Goal: Use online tool/utility: Utilize a website feature to perform a specific function

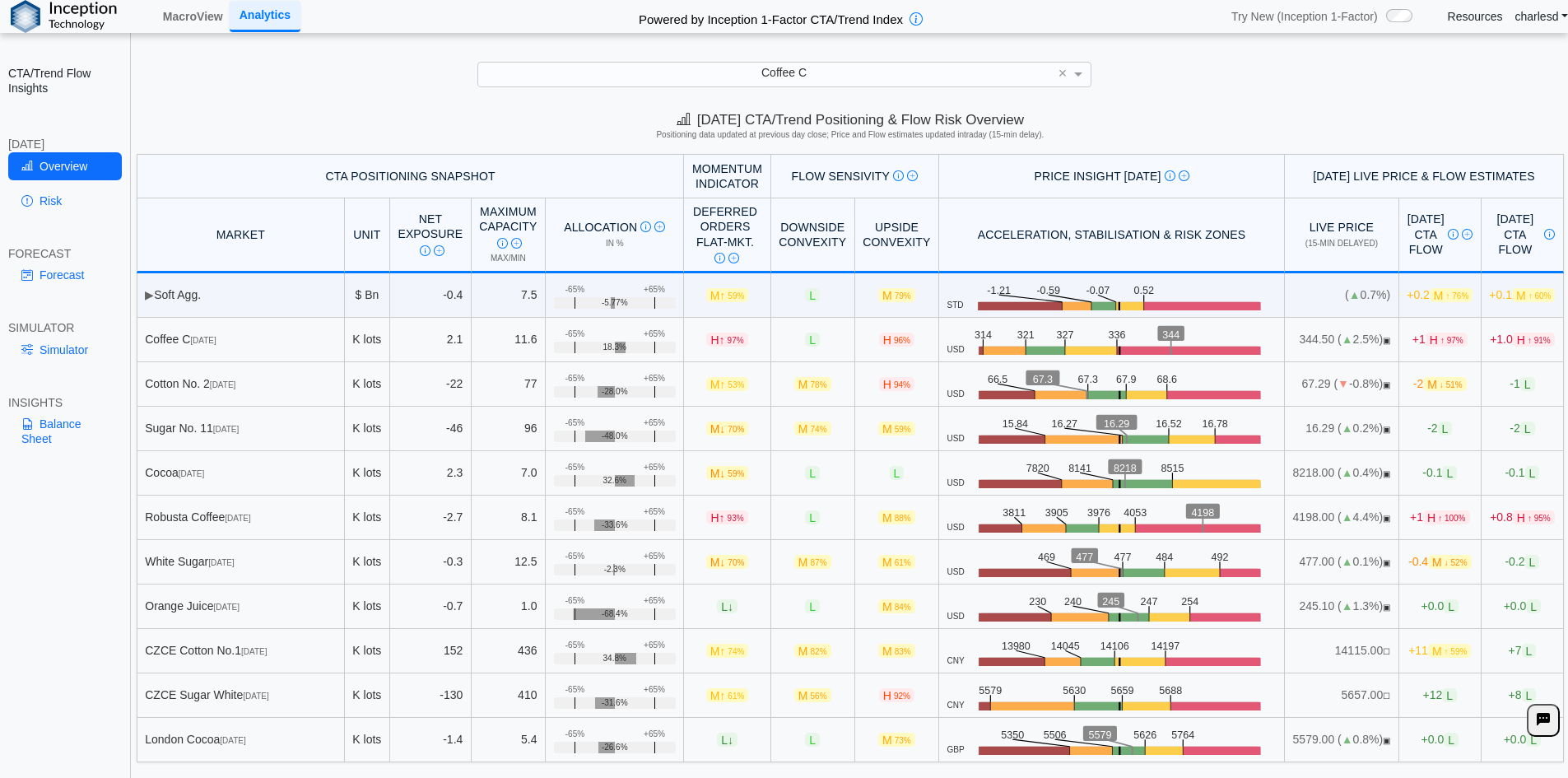
scroll to position [22, 0]
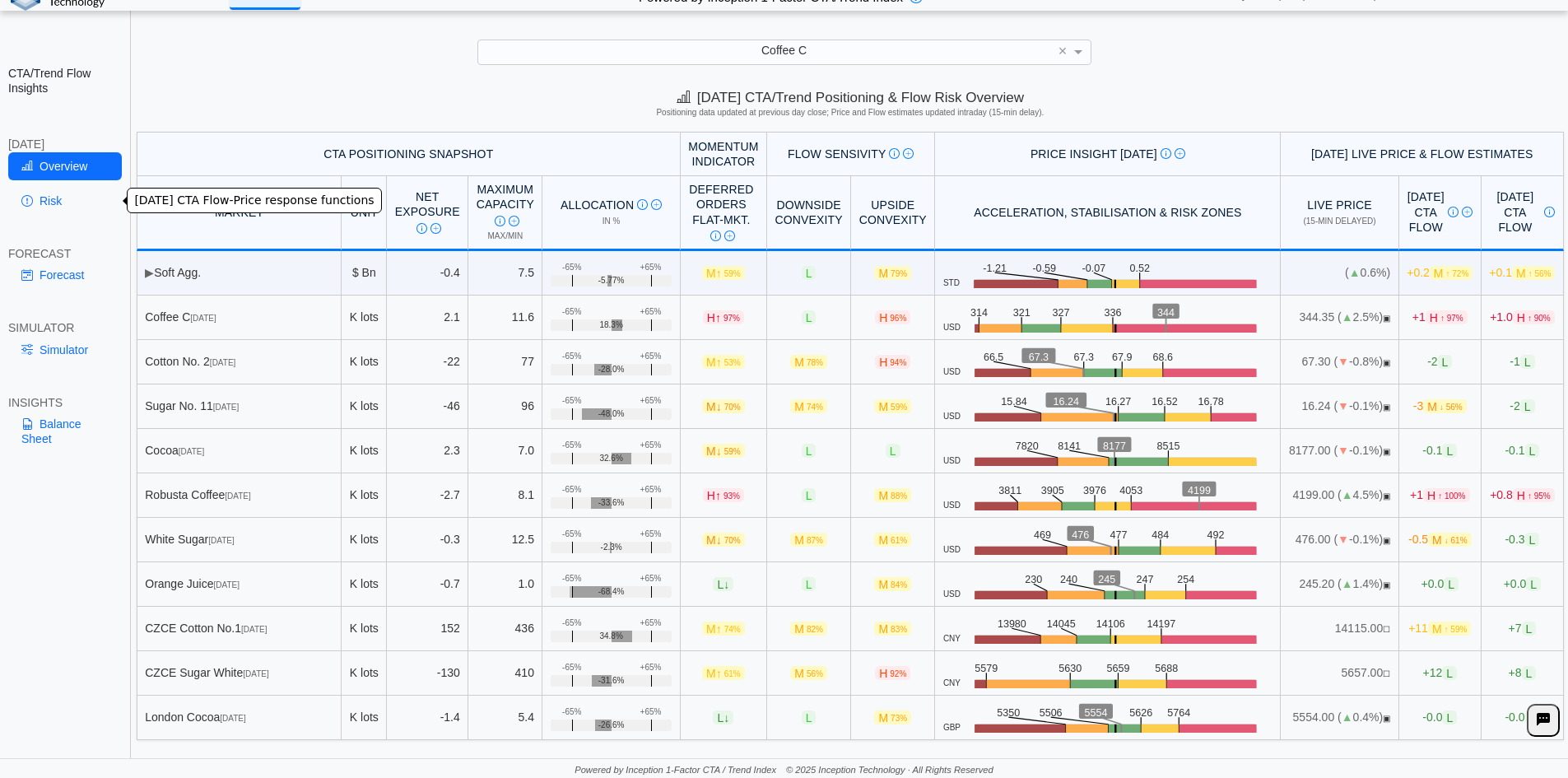
click at [92, 198] on link "Risk" at bounding box center [64, 201] width 113 height 28
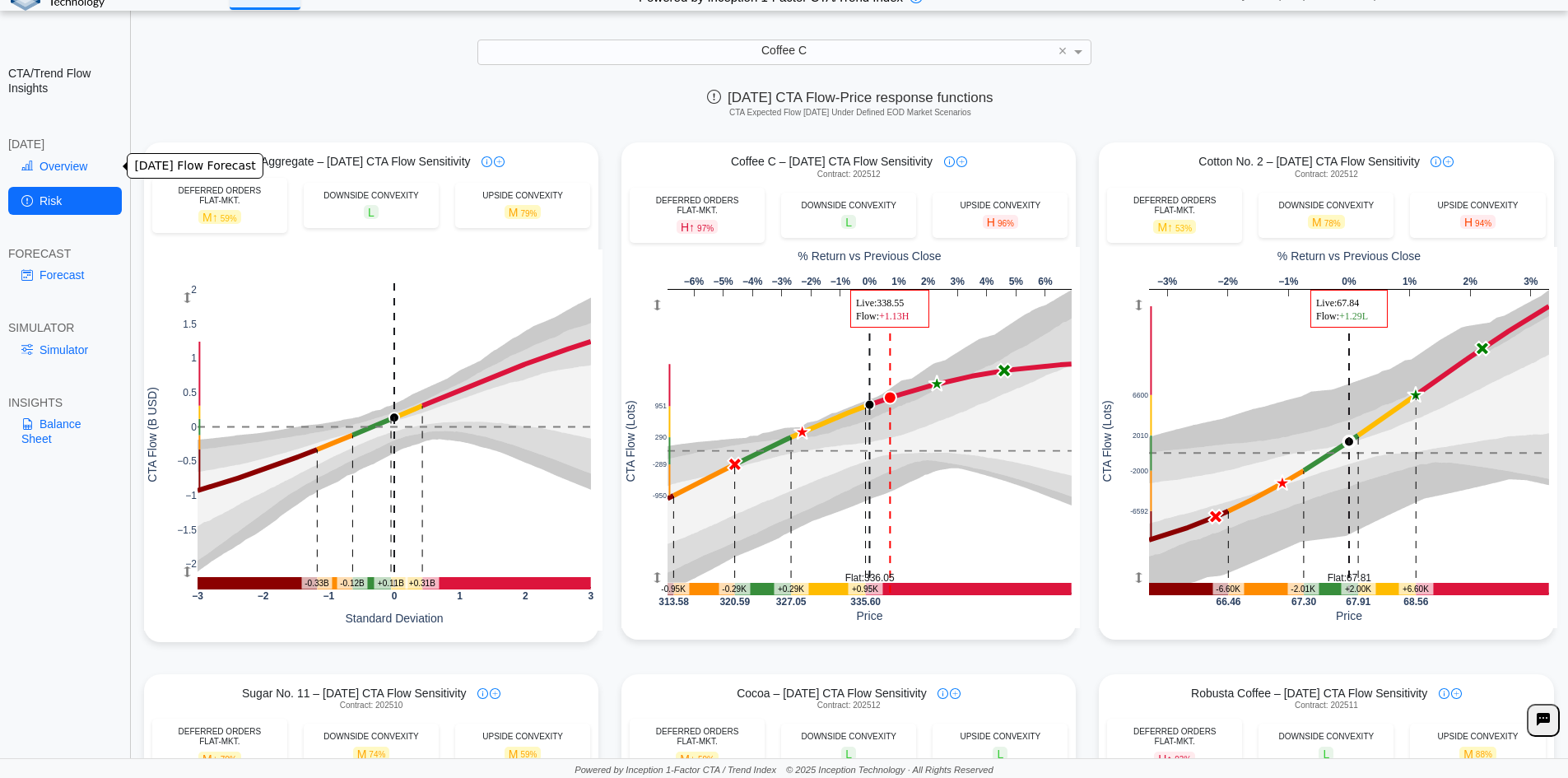
click at [54, 172] on link "Overview" at bounding box center [64, 166] width 113 height 28
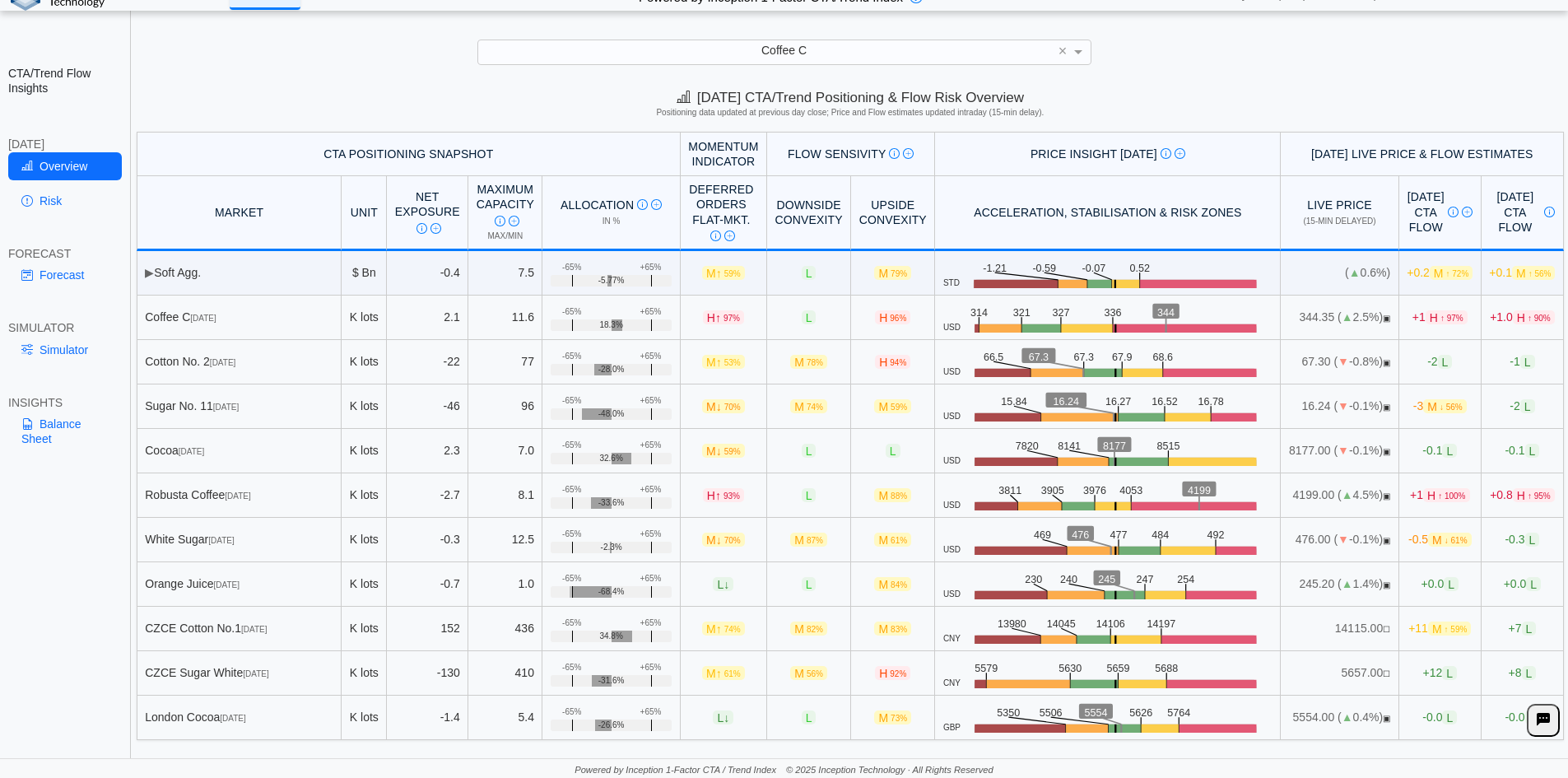
scroll to position [23, 0]
click at [66, 208] on link "Risk" at bounding box center [64, 201] width 113 height 28
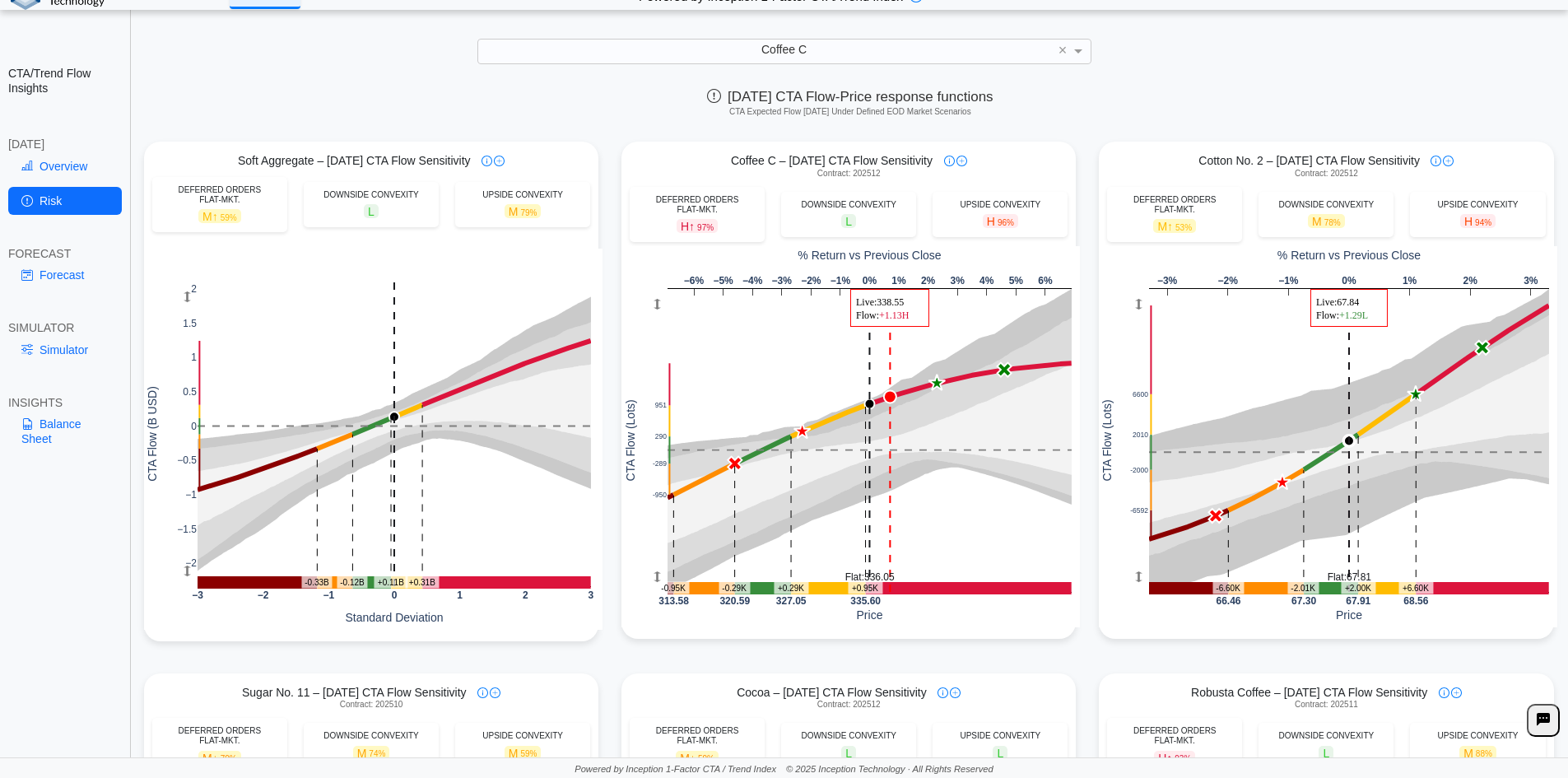
click at [76, 283] on link "Forecast" at bounding box center [64, 275] width 113 height 28
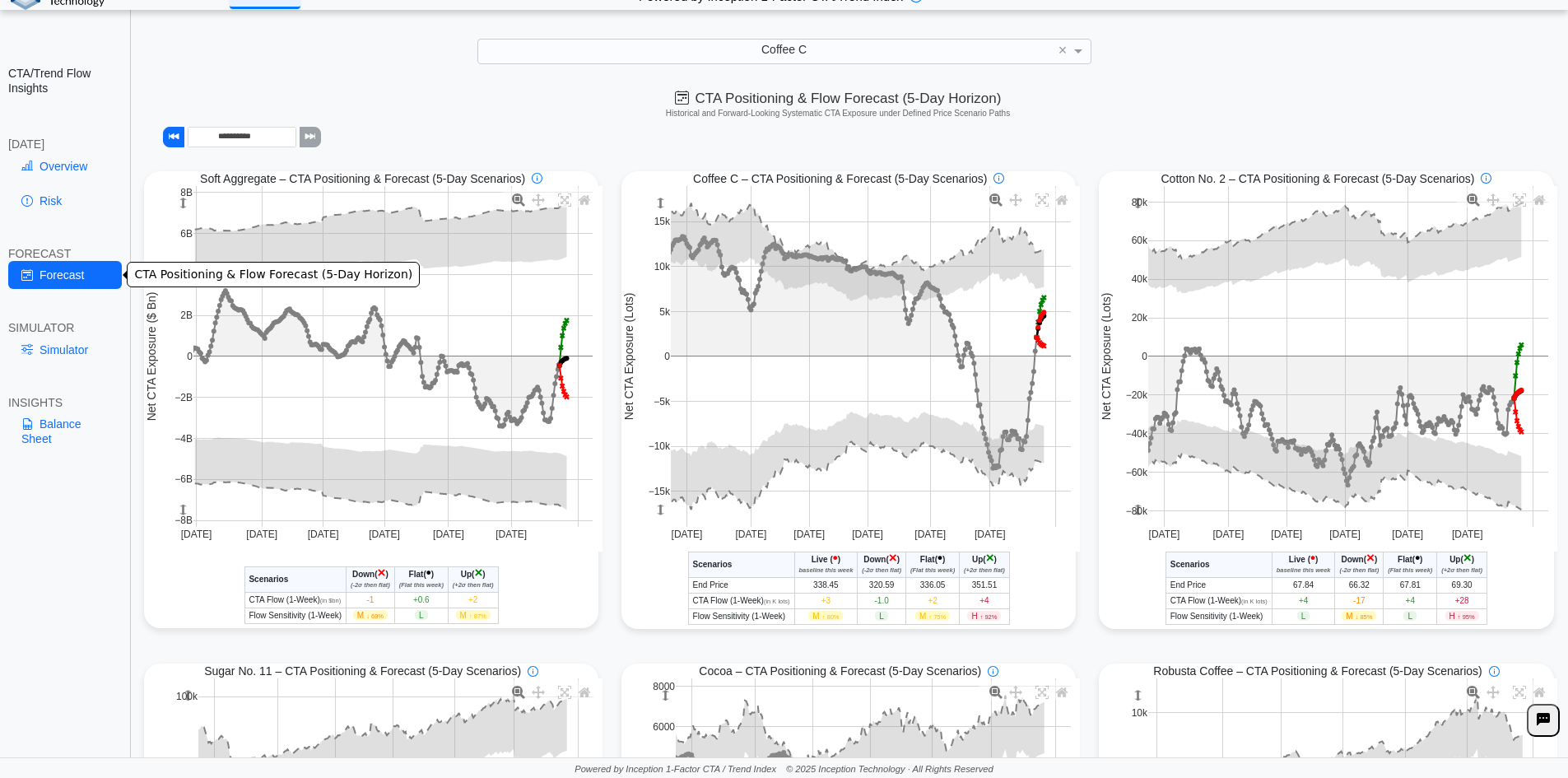
click at [75, 277] on link "Forecast" at bounding box center [64, 275] width 113 height 28
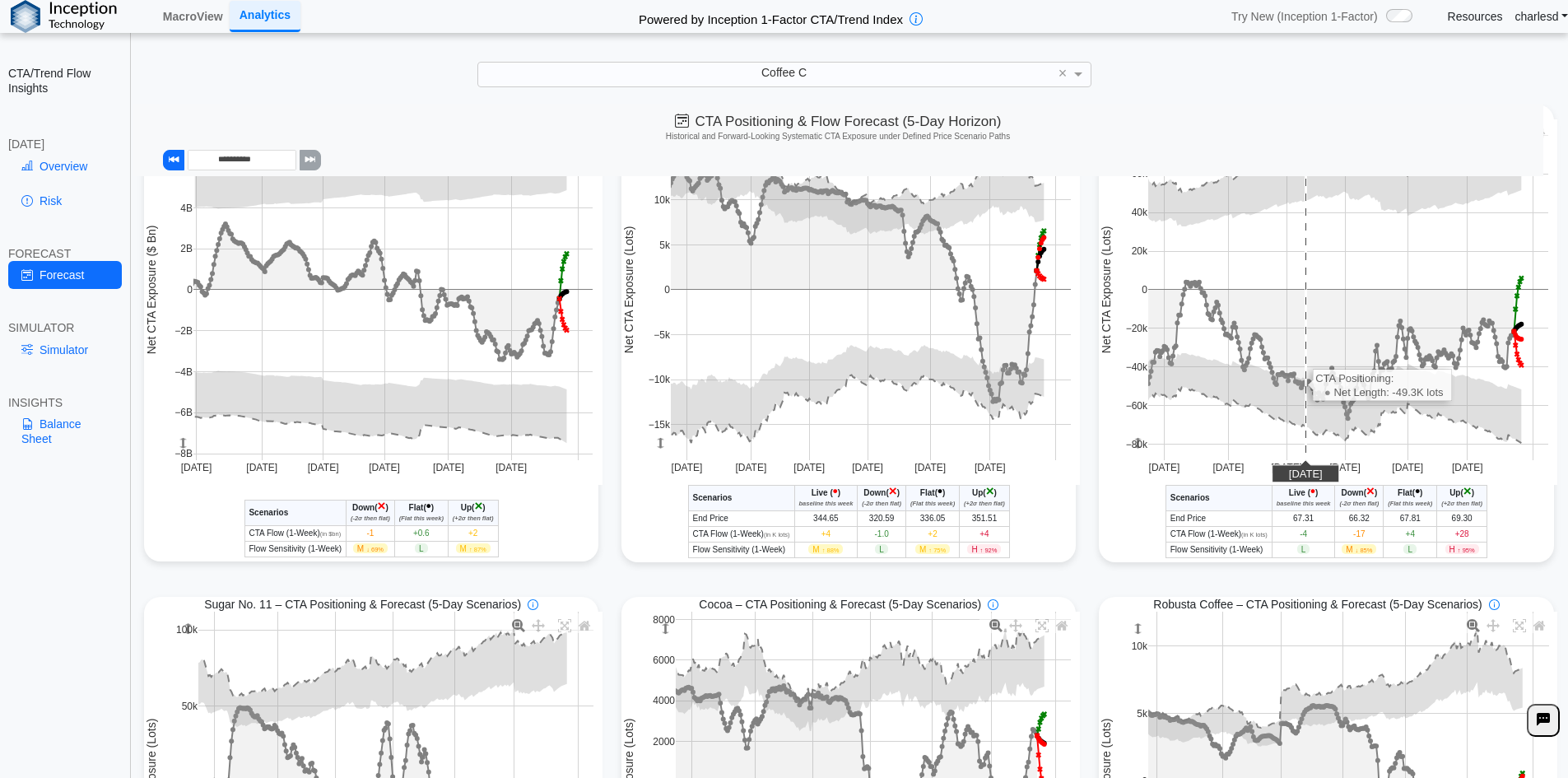
scroll to position [0, 0]
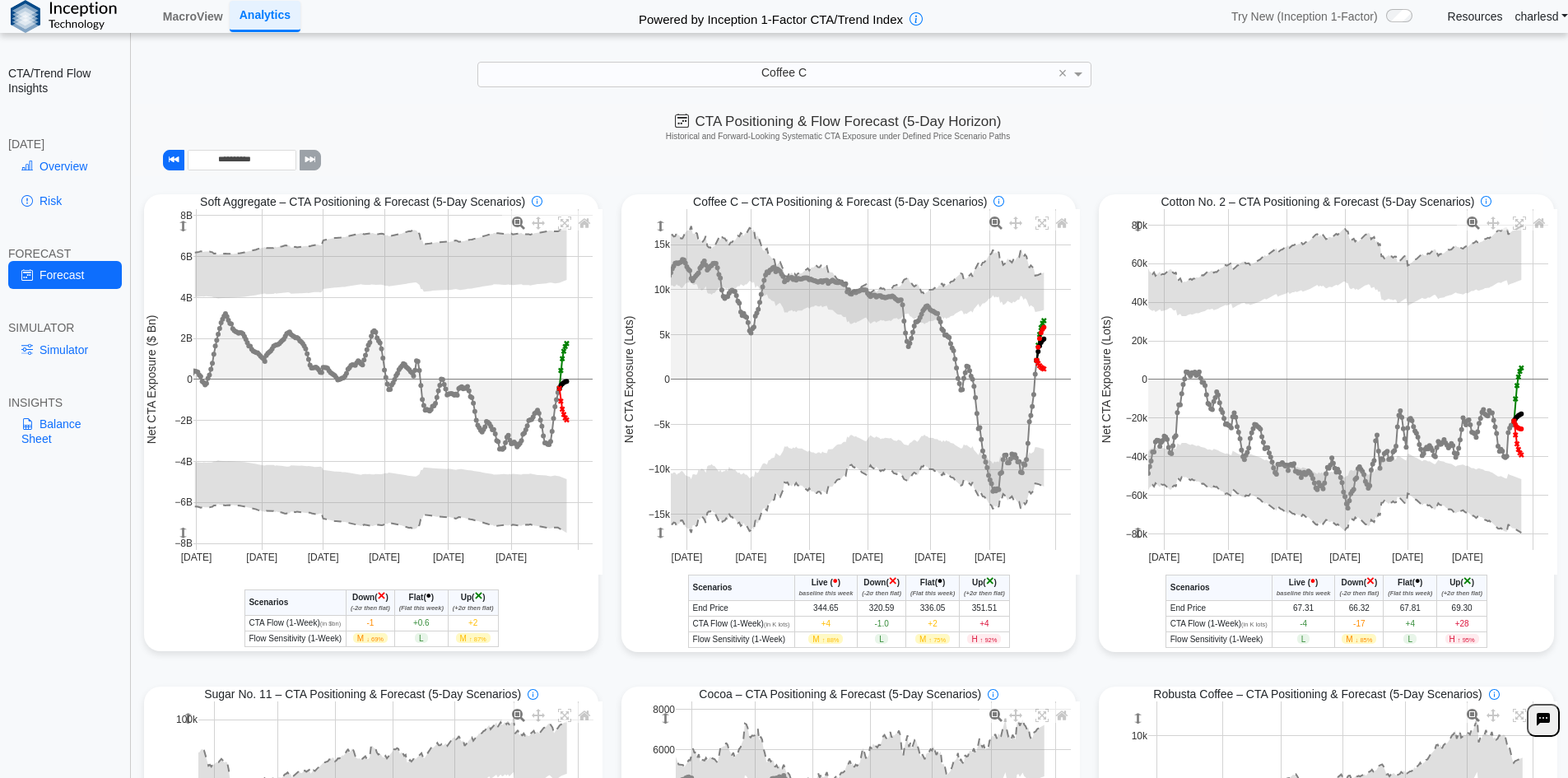
click at [546, 142] on div "**********" at bounding box center [838, 139] width 1411 height 72
click at [367, 74] on div "Coffee C ×" at bounding box center [784, 73] width 1535 height 24
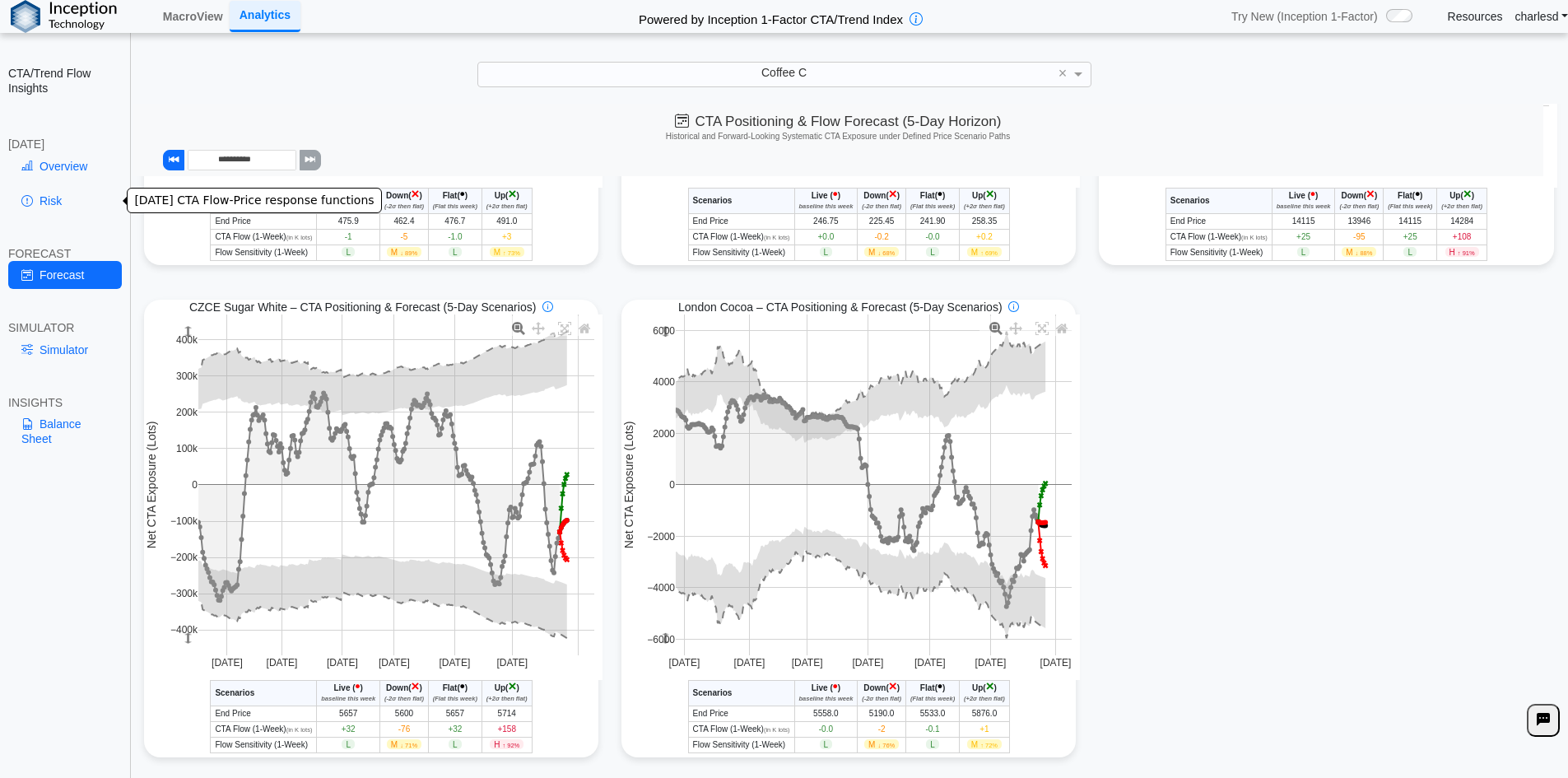
scroll to position [1389, 0]
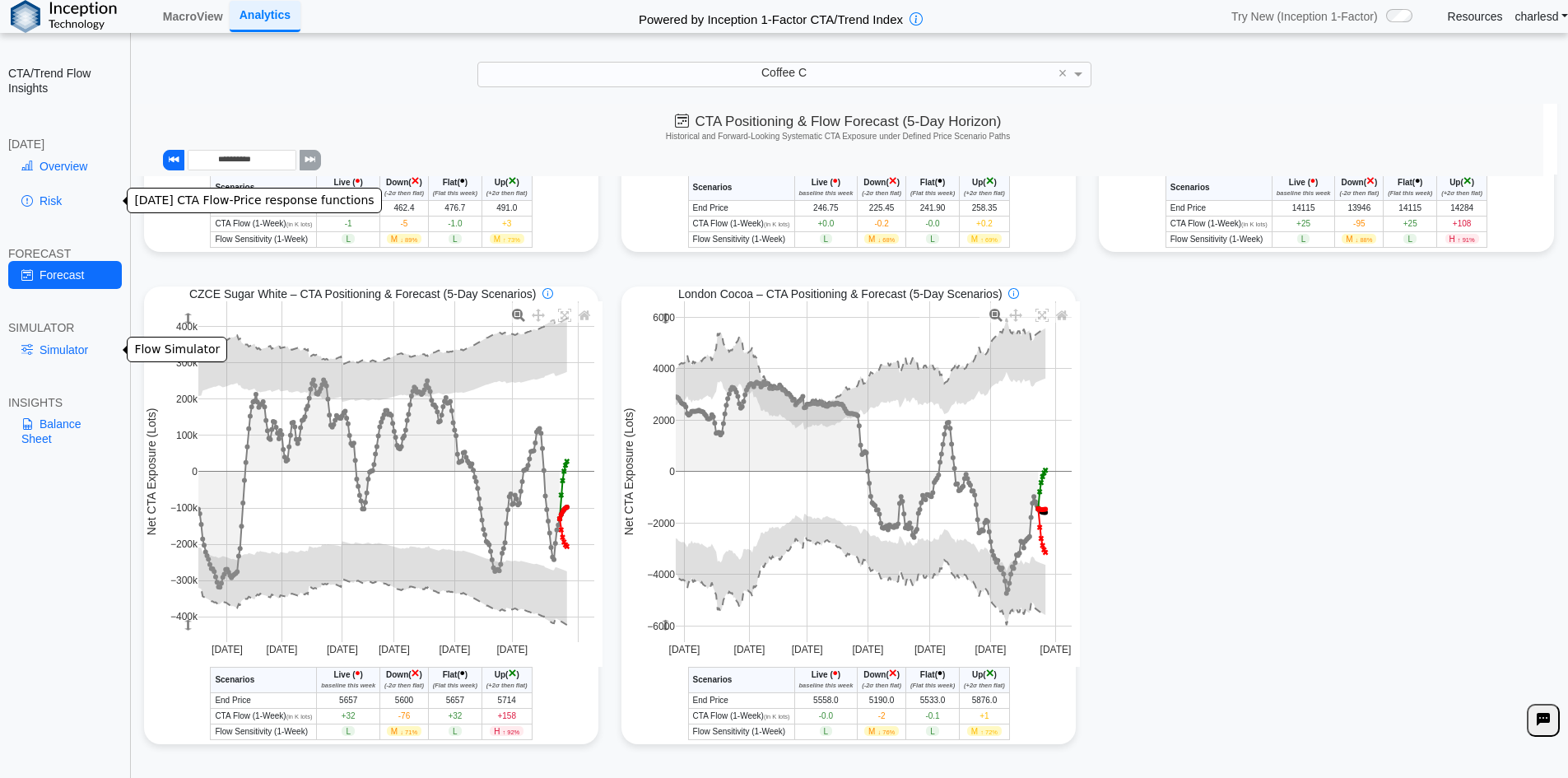
click at [60, 355] on link "Simulator" at bounding box center [64, 349] width 113 height 28
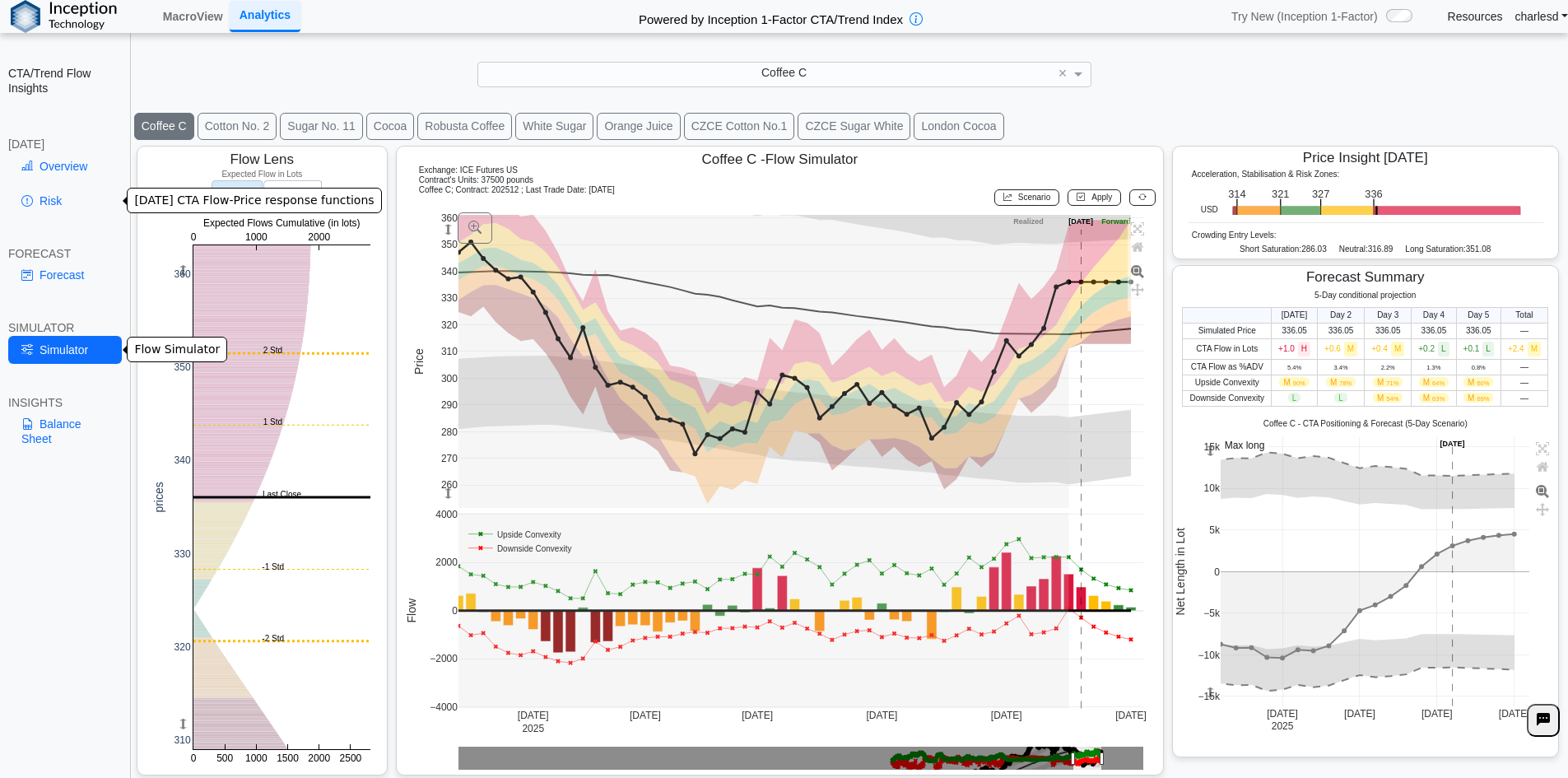
scroll to position [26, 0]
drag, startPoint x: 1071, startPoint y: 754, endPoint x: 952, endPoint y: 741, distance: 119.7
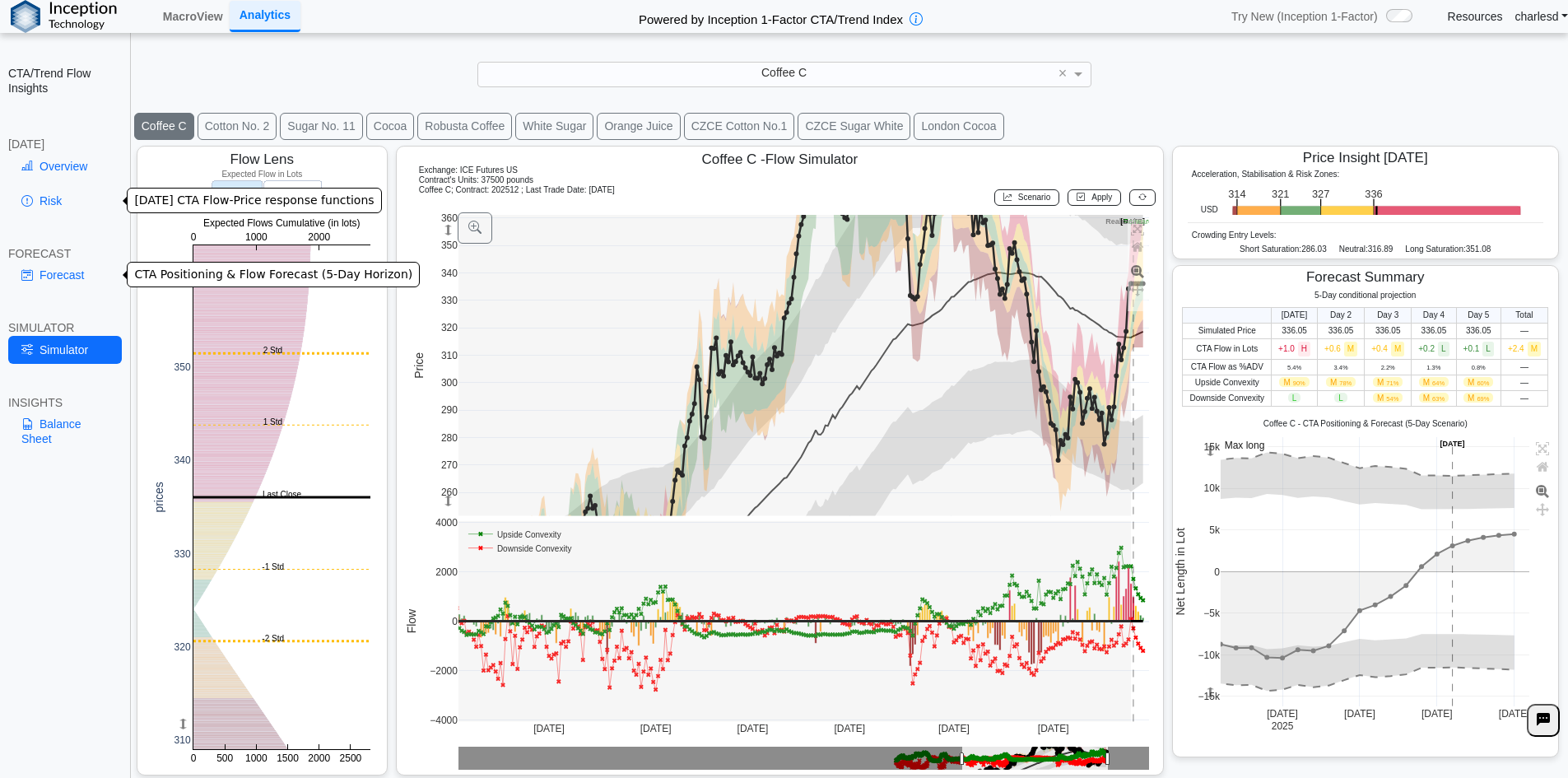
click at [25, 261] on link "Forecast" at bounding box center [64, 275] width 113 height 28
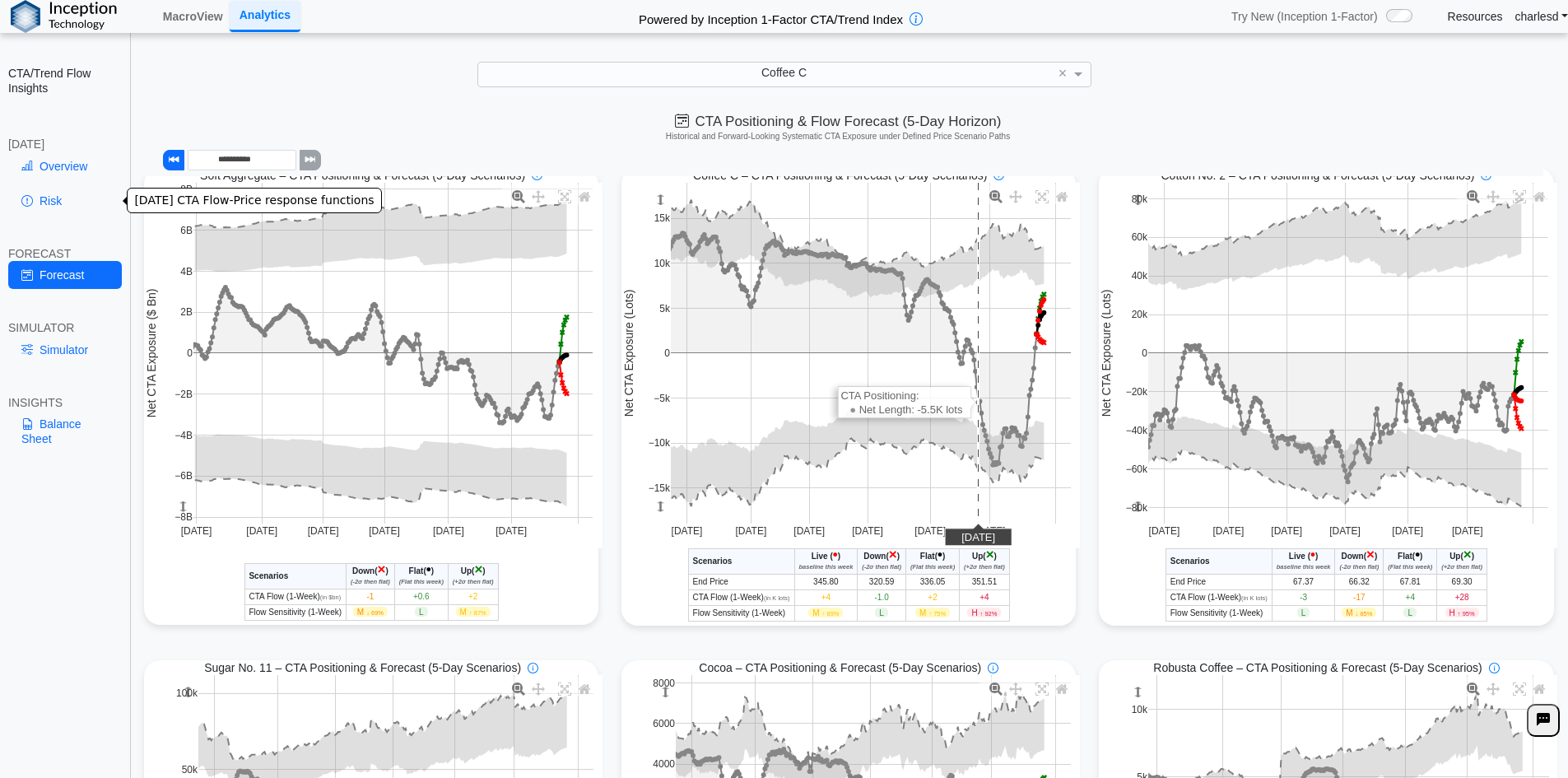
scroll to position [0, 0]
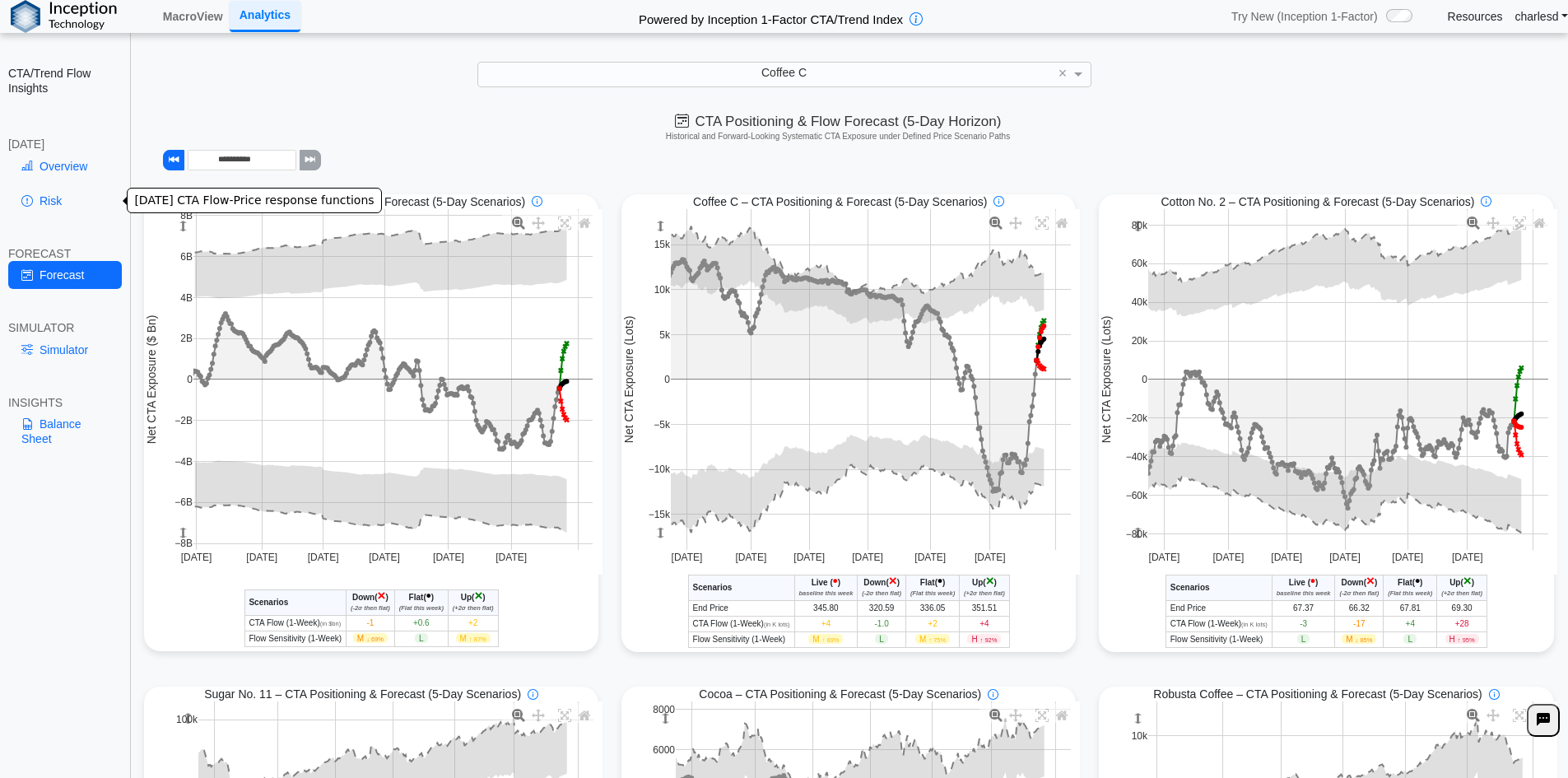
click at [523, 139] on h5 "Historical and Forward-Looking Systematic CTA Exposure under Defined Price Scen…" at bounding box center [837, 136] width 1395 height 10
click at [562, 145] on div "**********" at bounding box center [838, 139] width 1411 height 72
click at [60, 172] on link "Overview" at bounding box center [64, 166] width 113 height 28
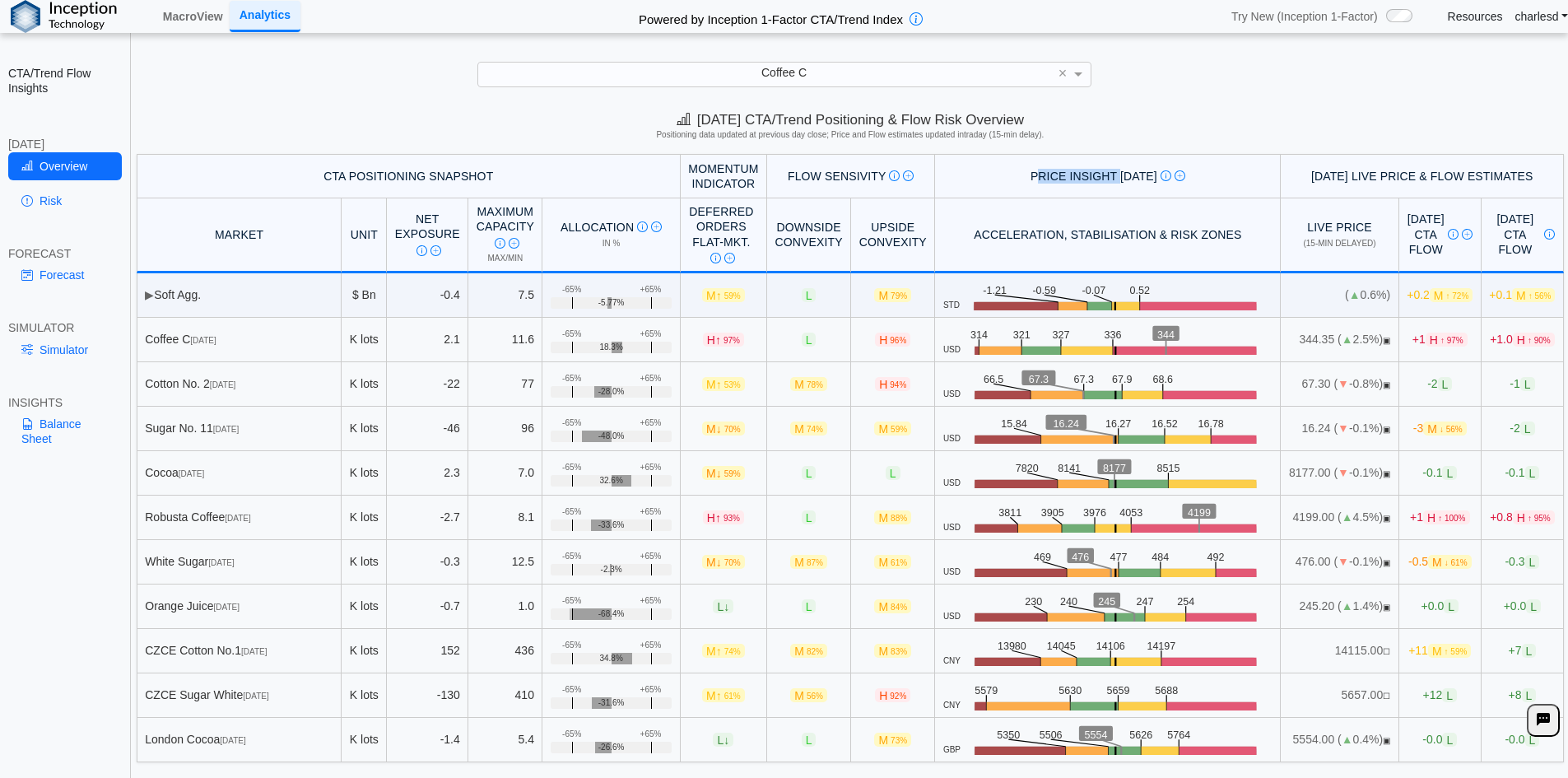
drag, startPoint x: 997, startPoint y: 176, endPoint x: 1073, endPoint y: 177, distance: 76.0
click at [1073, 177] on div "Price Insight [DATE] [DATE] key price zones highlighting intraday levels at whi…" at bounding box center [1108, 175] width 330 height 15
click at [73, 353] on link "Simulator" at bounding box center [64, 349] width 113 height 28
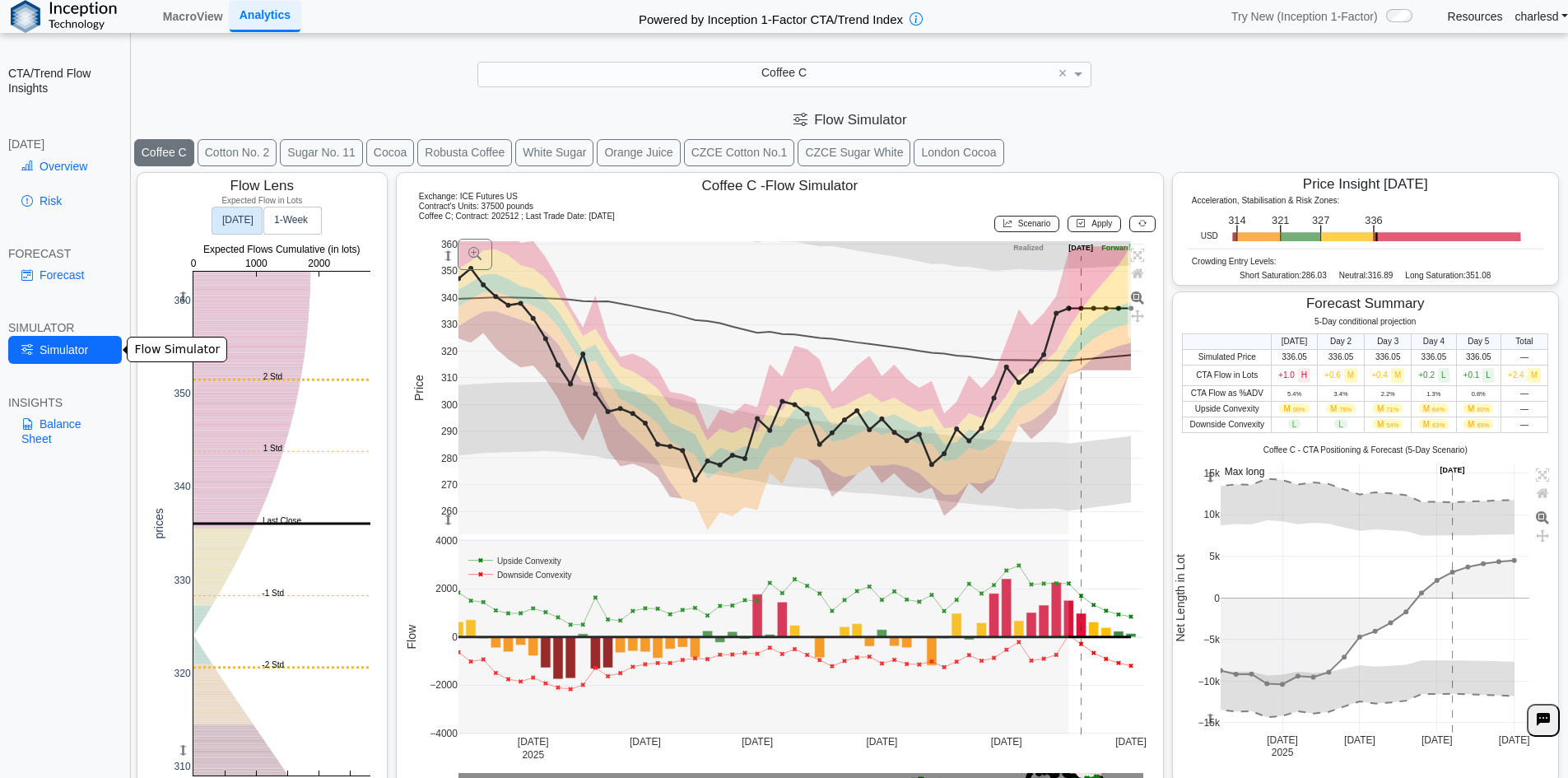
click at [1018, 227] on span "Scenario" at bounding box center [1034, 222] width 32 height 9
click at [1140, 221] on button at bounding box center [1142, 223] width 26 height 17
click at [48, 162] on link "Overview" at bounding box center [64, 166] width 113 height 28
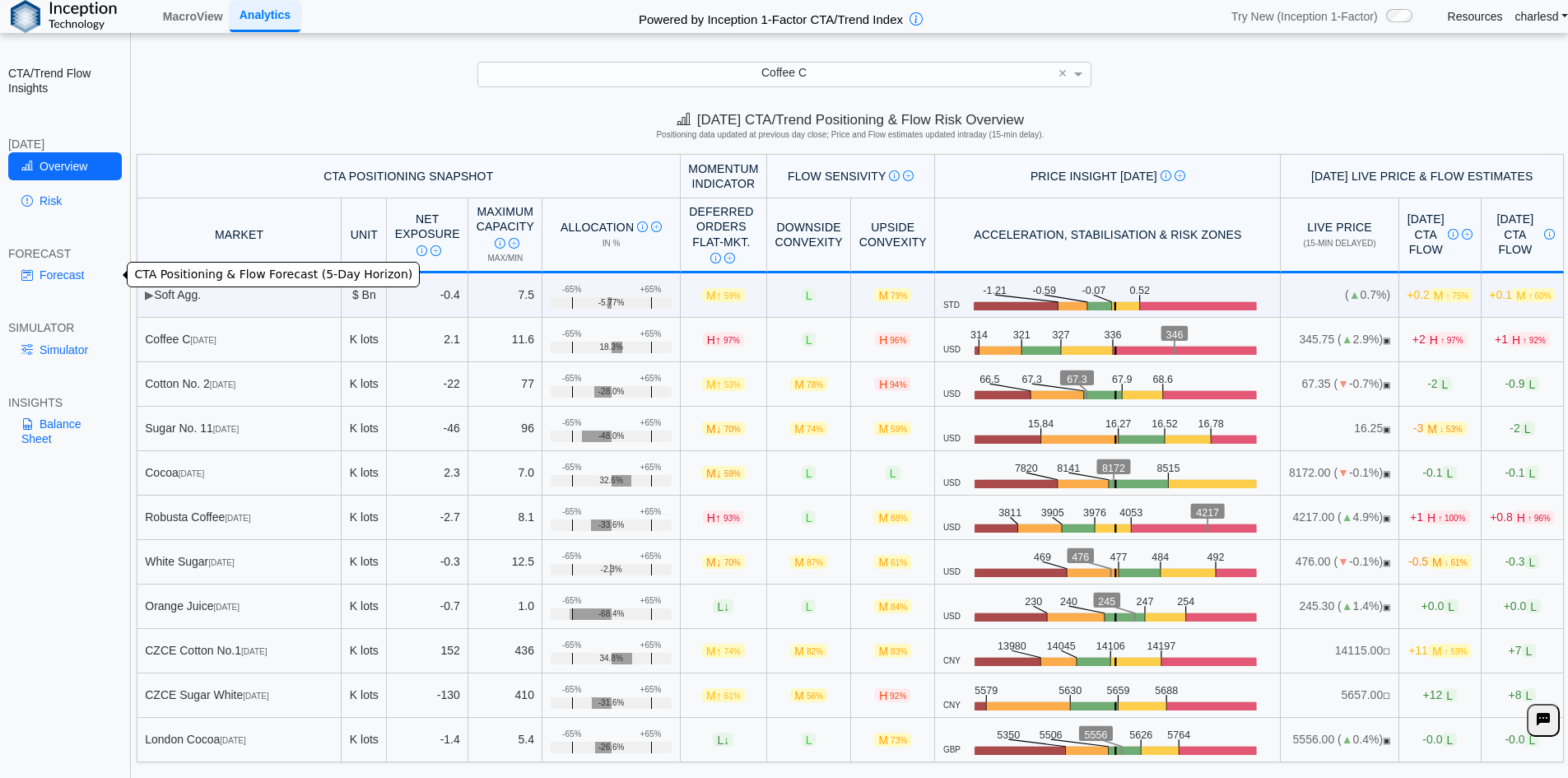
click at [47, 265] on link "Forecast" at bounding box center [64, 275] width 113 height 28
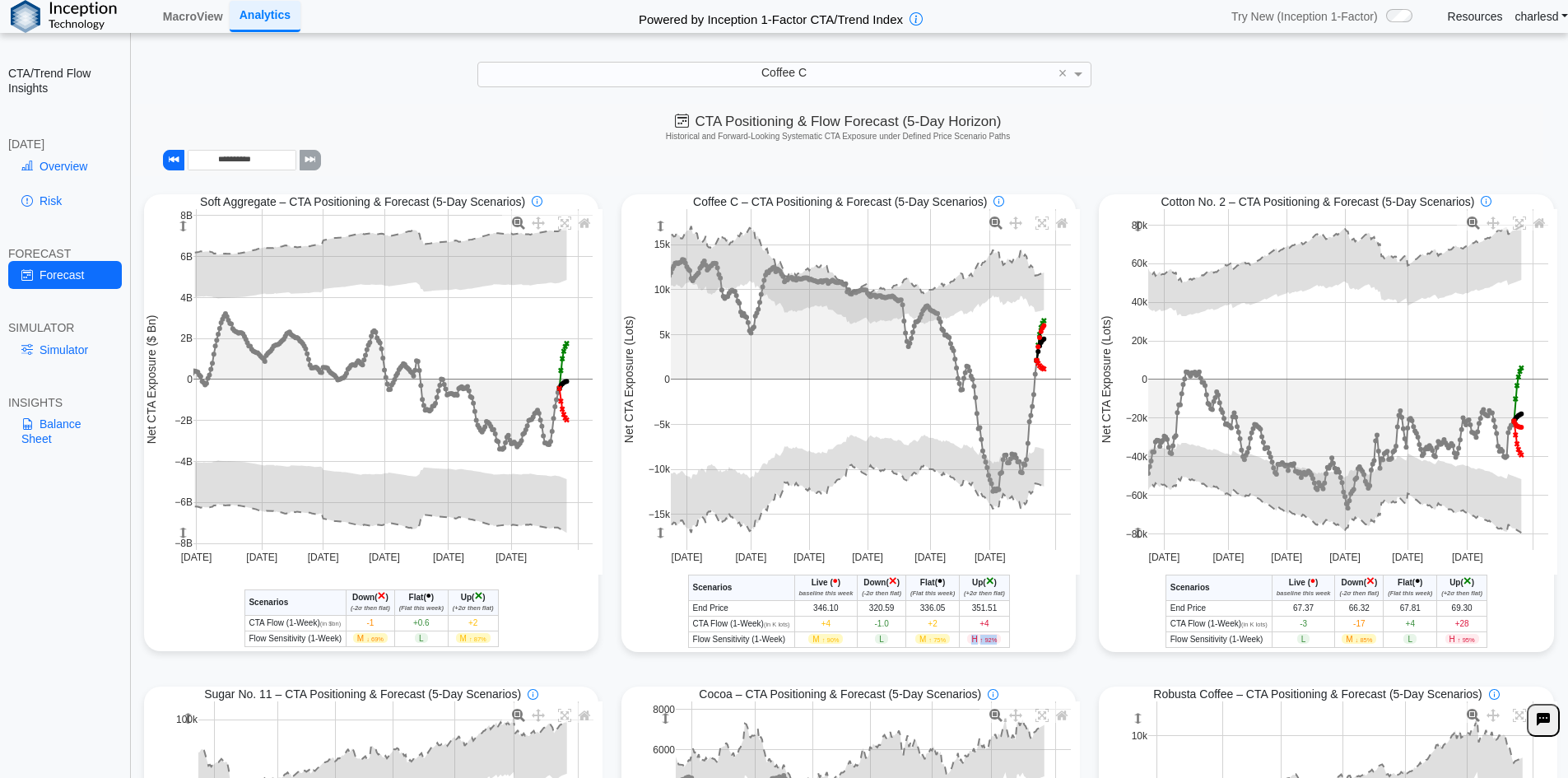
drag, startPoint x: 970, startPoint y: 641, endPoint x: 1000, endPoint y: 640, distance: 30.0
click at [1000, 640] on td "H ↑ 92%" at bounding box center [984, 639] width 50 height 16
click at [987, 642] on span "↑ 92%" at bounding box center [989, 640] width 18 height 8
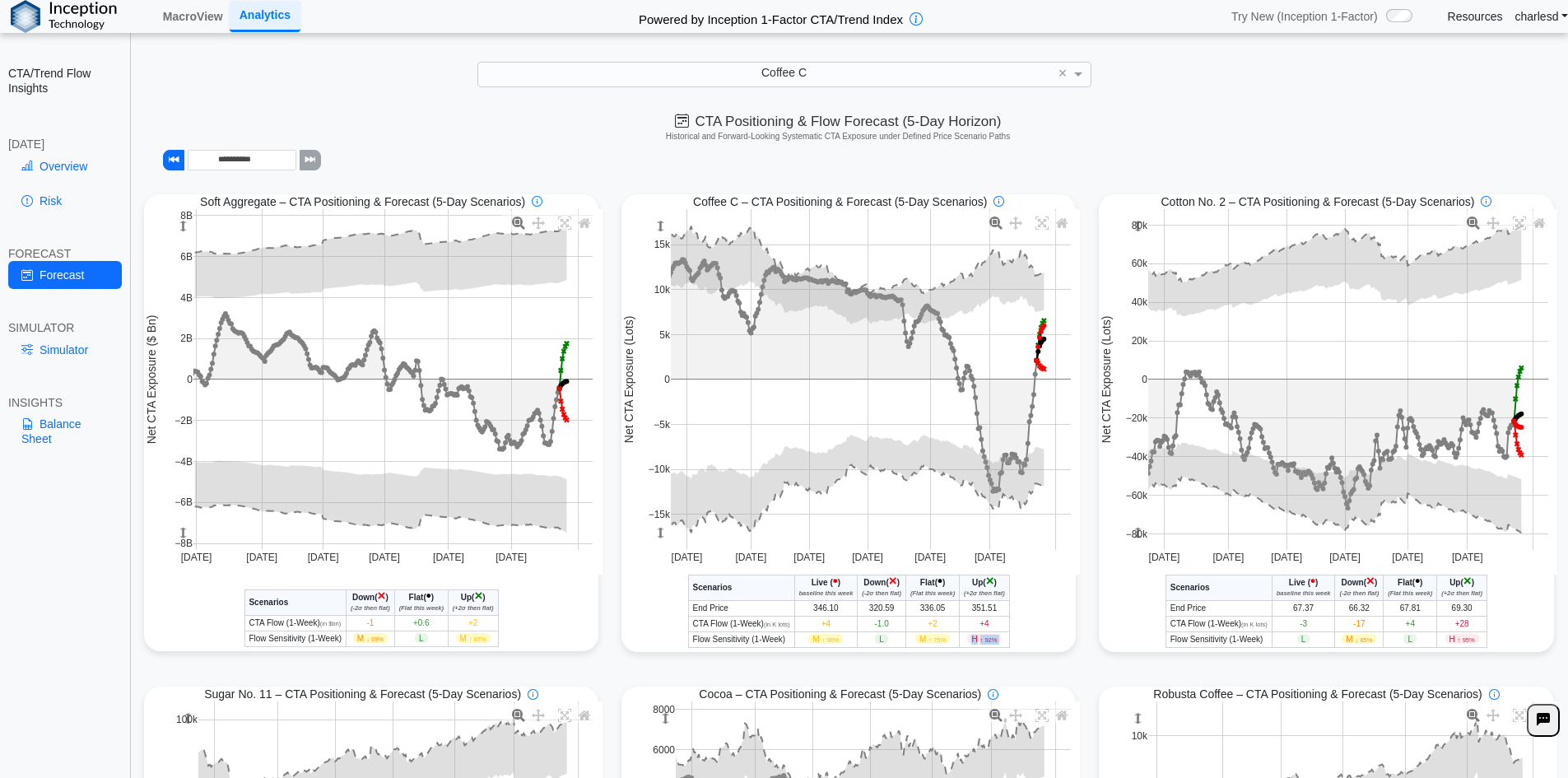
click at [987, 642] on span "↑ 92%" at bounding box center [989, 640] width 18 height 8
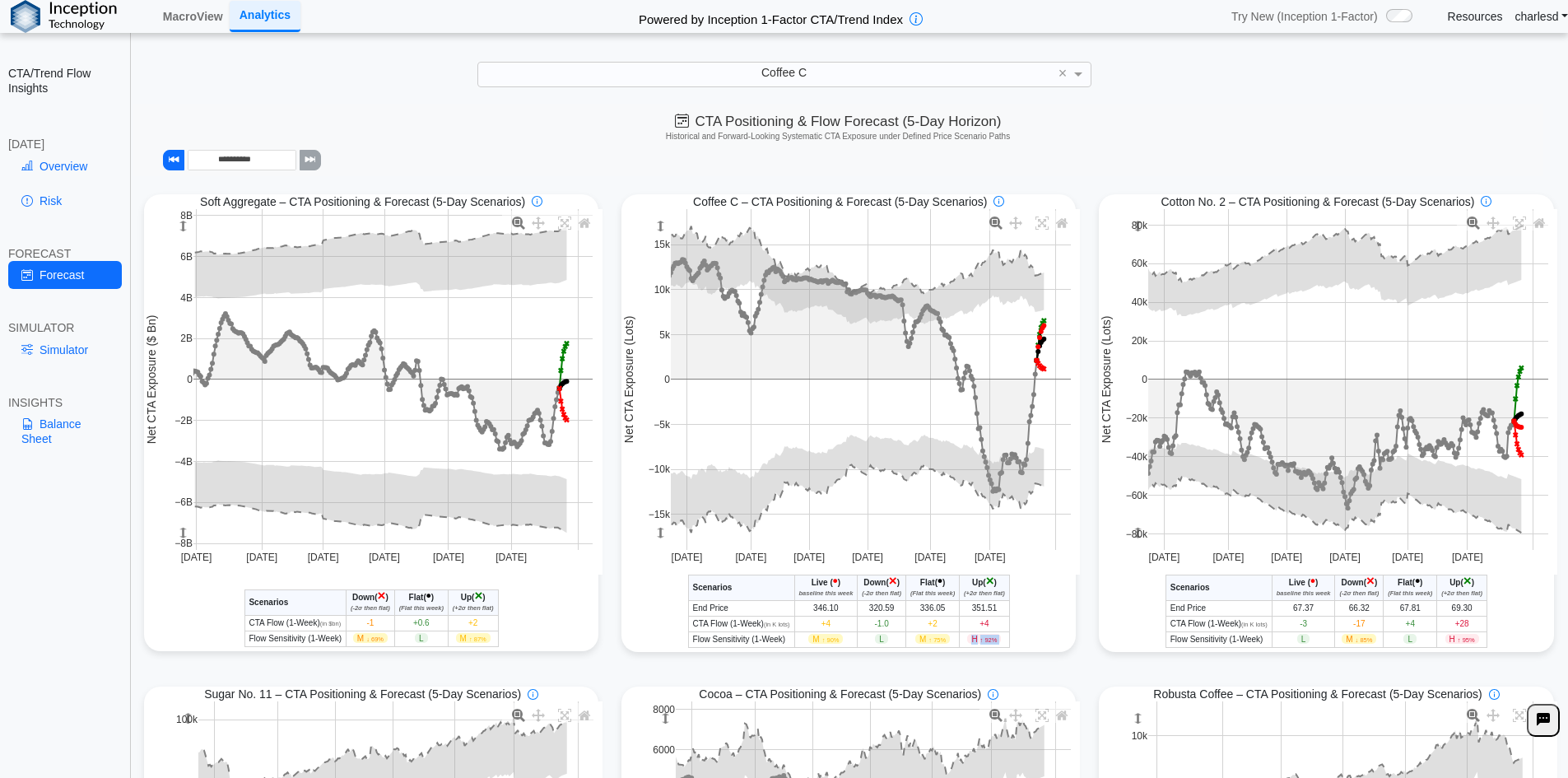
click at [987, 642] on span "↑ 92%" at bounding box center [989, 640] width 18 height 8
click at [981, 642] on span "↑ 92%" at bounding box center [989, 640] width 18 height 8
drag, startPoint x: 968, startPoint y: 641, endPoint x: 999, endPoint y: 641, distance: 31.0
click at [999, 641] on td "H ↑ 92%" at bounding box center [984, 639] width 50 height 16
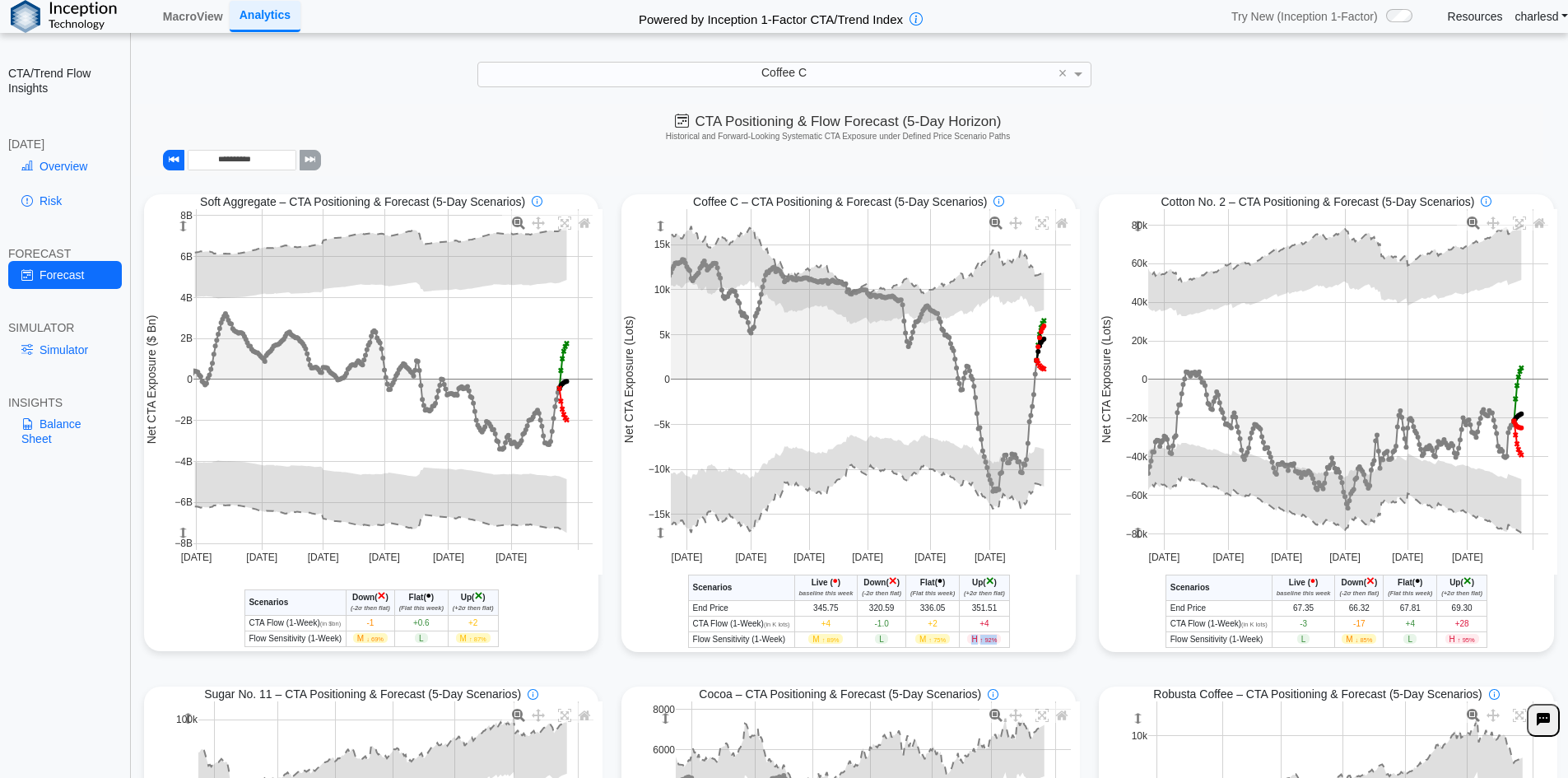
drag, startPoint x: 968, startPoint y: 641, endPoint x: 992, endPoint y: 641, distance: 24.0
click at [992, 641] on span "H ↑ 92%" at bounding box center [984, 639] width 34 height 10
click at [992, 641] on span "↑ 92%" at bounding box center [989, 640] width 18 height 8
drag, startPoint x: 992, startPoint y: 641, endPoint x: 958, endPoint y: 632, distance: 35.2
click at [958, 632] on tbody "End Price 345.75 320.59 336.05 351.51 CTA Flow (1-Week) (in K lots) +4 -1.0 +2 …" at bounding box center [848, 623] width 321 height 47
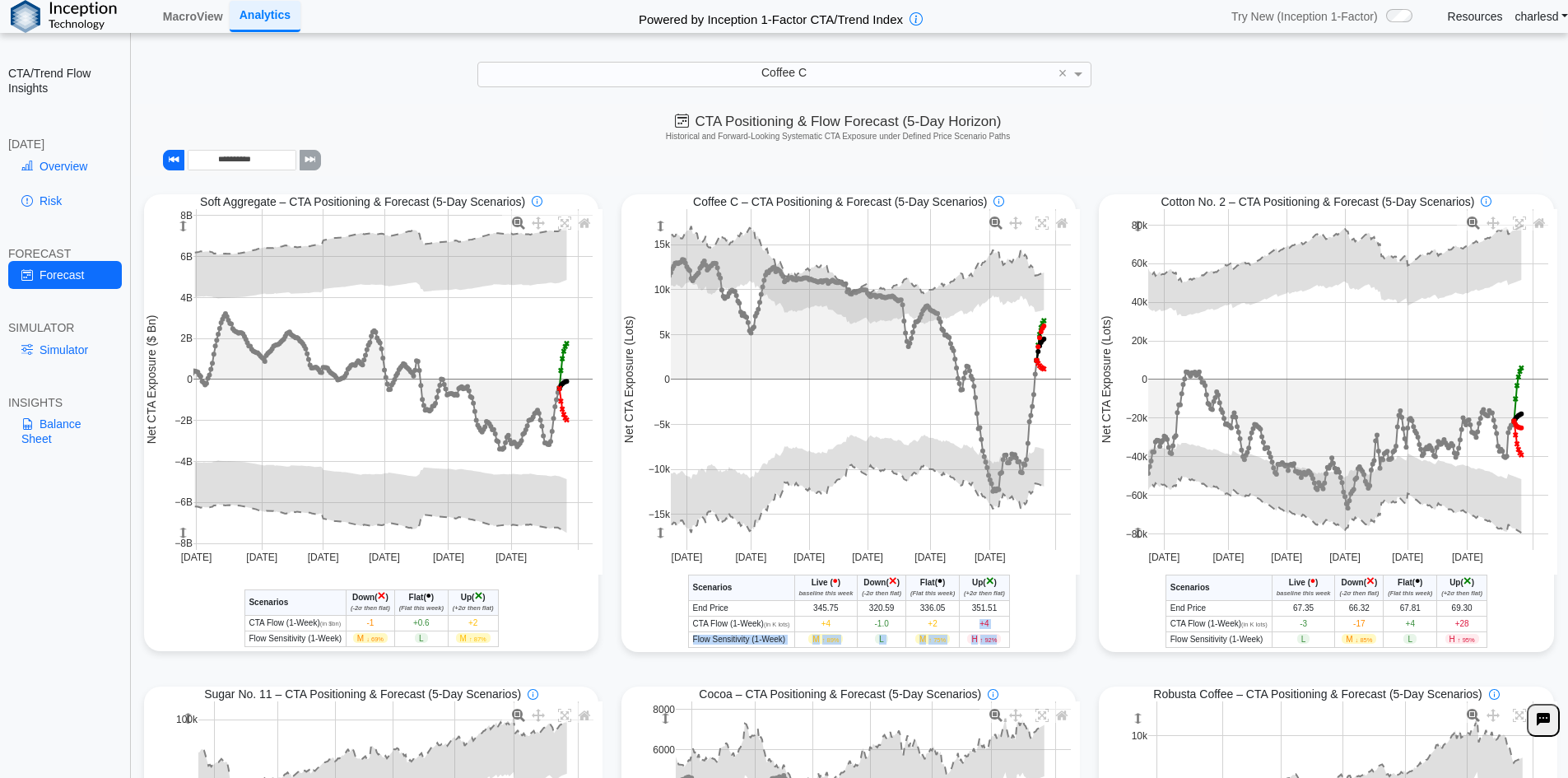
click at [981, 639] on span "↑ 92%" at bounding box center [989, 640] width 18 height 8
drag, startPoint x: 991, startPoint y: 640, endPoint x: 976, endPoint y: 639, distance: 15.0
click at [976, 639] on span "H ↑ 92%" at bounding box center [984, 639] width 34 height 10
drag, startPoint x: 966, startPoint y: 641, endPoint x: 998, endPoint y: 642, distance: 32.0
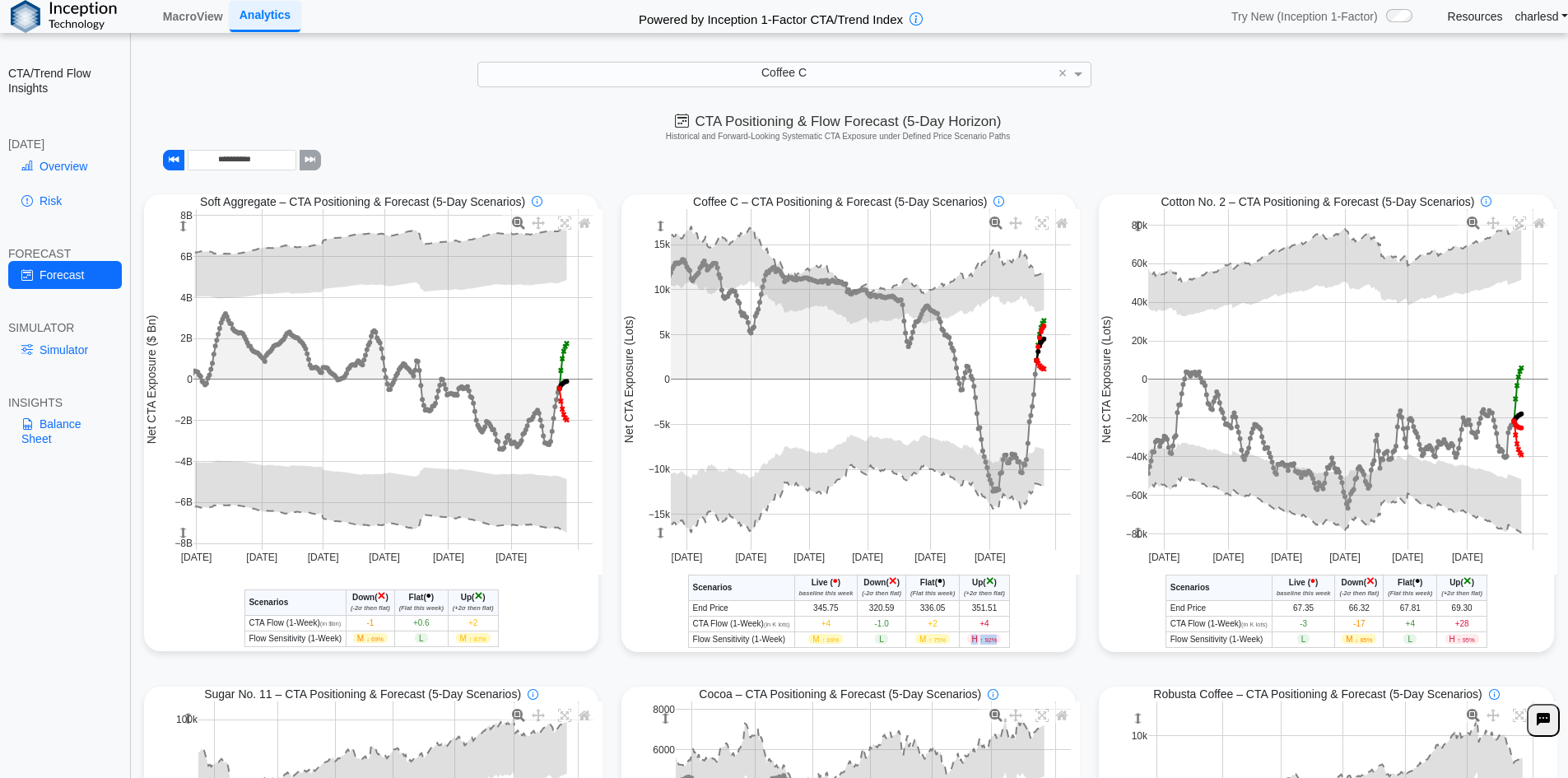
click at [998, 642] on td "H ↑ 92%" at bounding box center [984, 639] width 50 height 16
drag, startPoint x: 971, startPoint y: 642, endPoint x: 995, endPoint y: 642, distance: 24.0
click at [995, 642] on span "H ↑ 92%" at bounding box center [984, 639] width 34 height 10
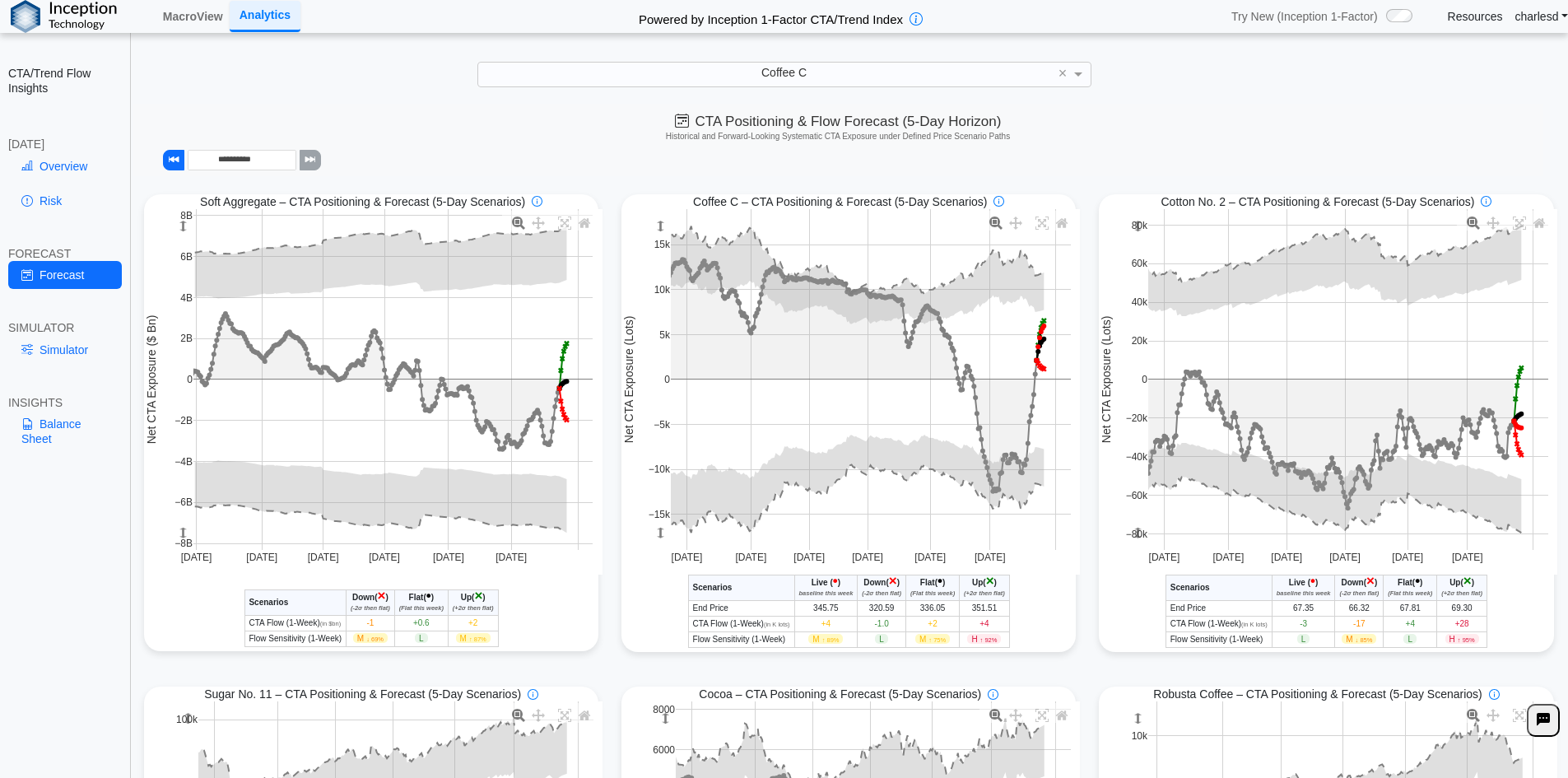
click at [981, 624] on span "+4" at bounding box center [983, 623] width 9 height 9
click at [980, 642] on span "↑ 92%" at bounding box center [989, 640] width 18 height 8
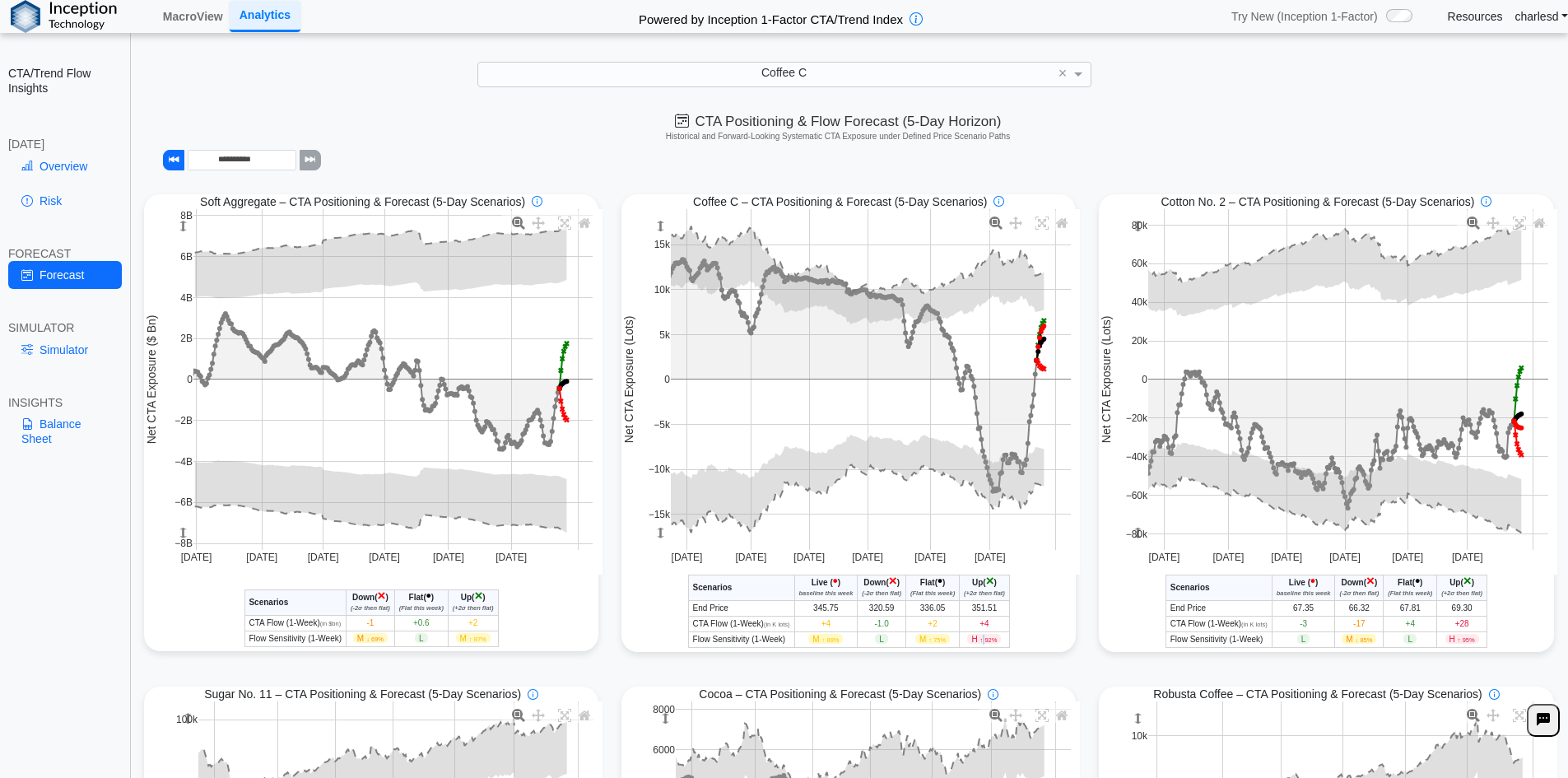
click at [980, 642] on span "↑ 92%" at bounding box center [989, 640] width 18 height 8
click at [979, 628] on span "+4" at bounding box center [983, 623] width 9 height 9
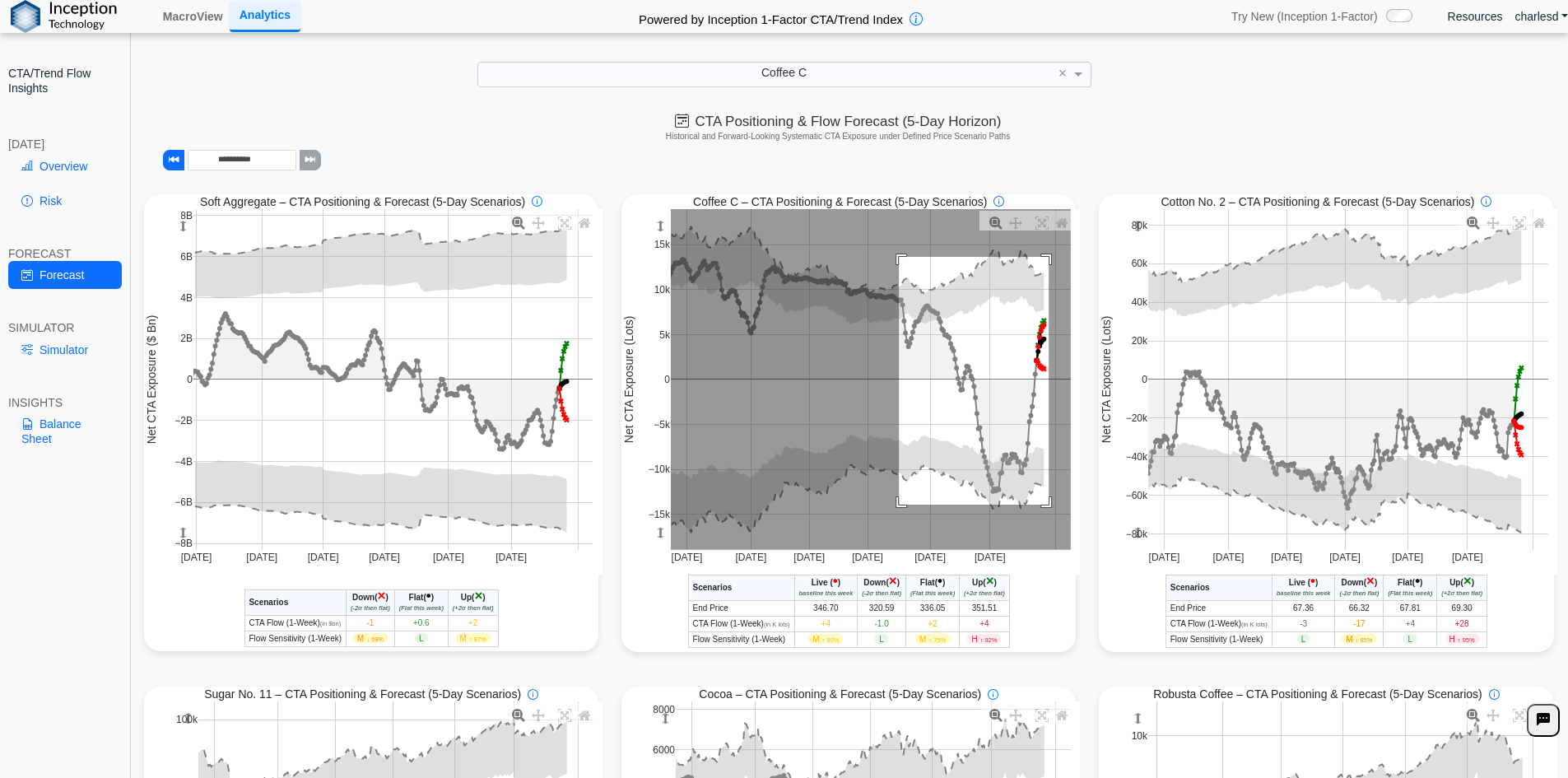
drag, startPoint x: 928, startPoint y: 295, endPoint x: 1042, endPoint y: 506, distance: 239.8
click at [1042, 506] on rect at bounding box center [871, 378] width 400 height 340
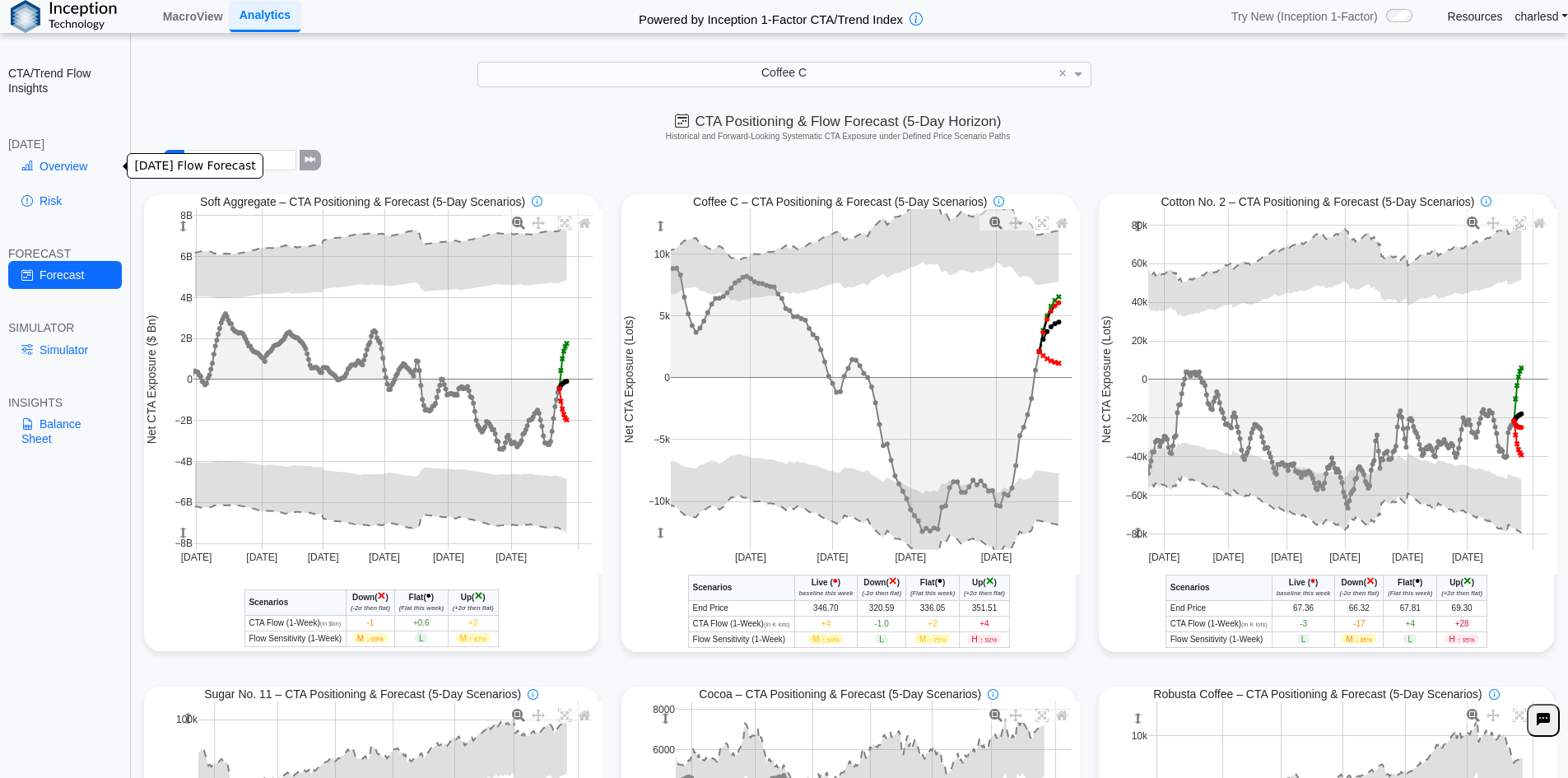
click at [66, 176] on link "Overview" at bounding box center [64, 166] width 113 height 28
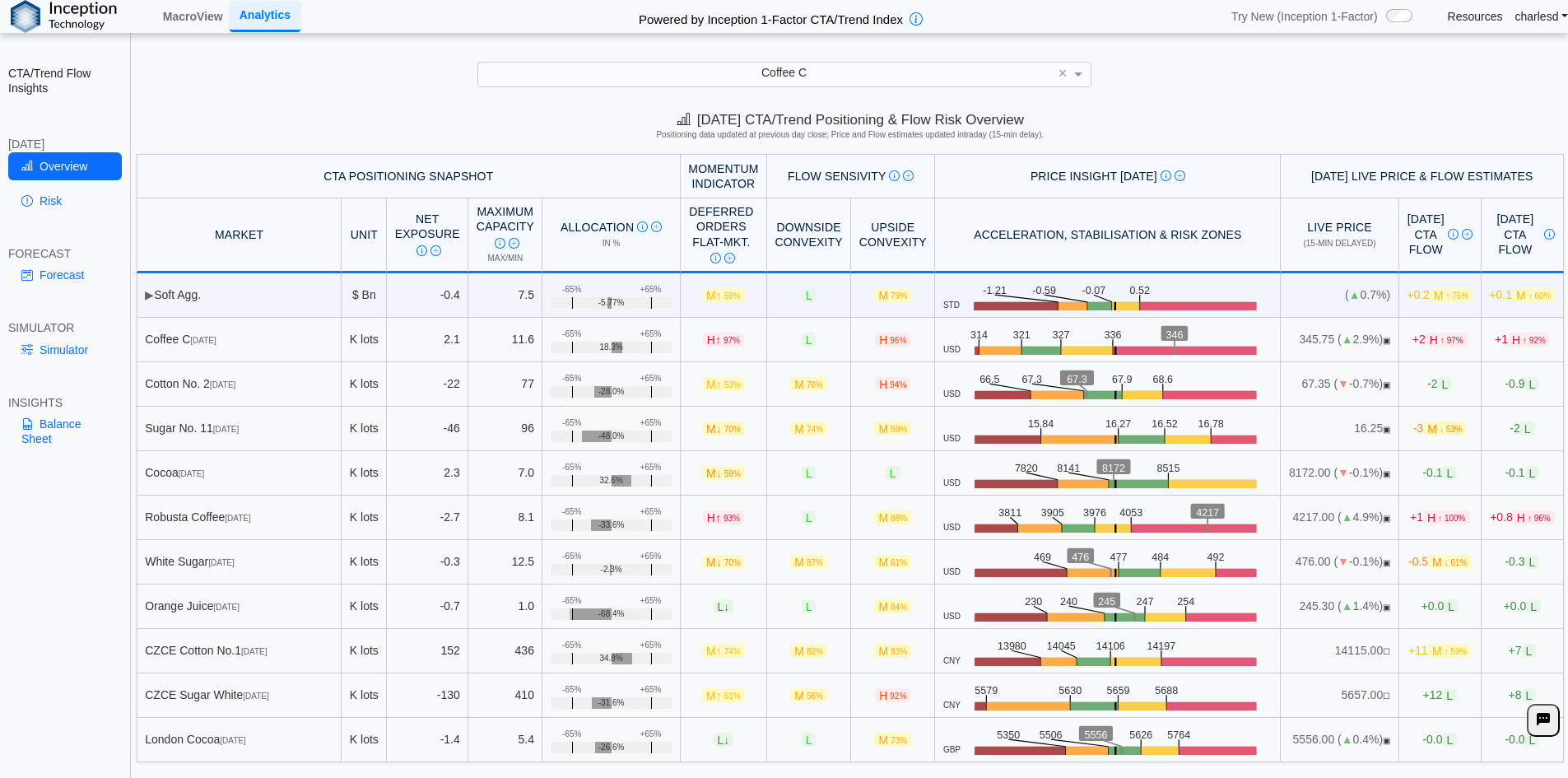
scroll to position [23, 0]
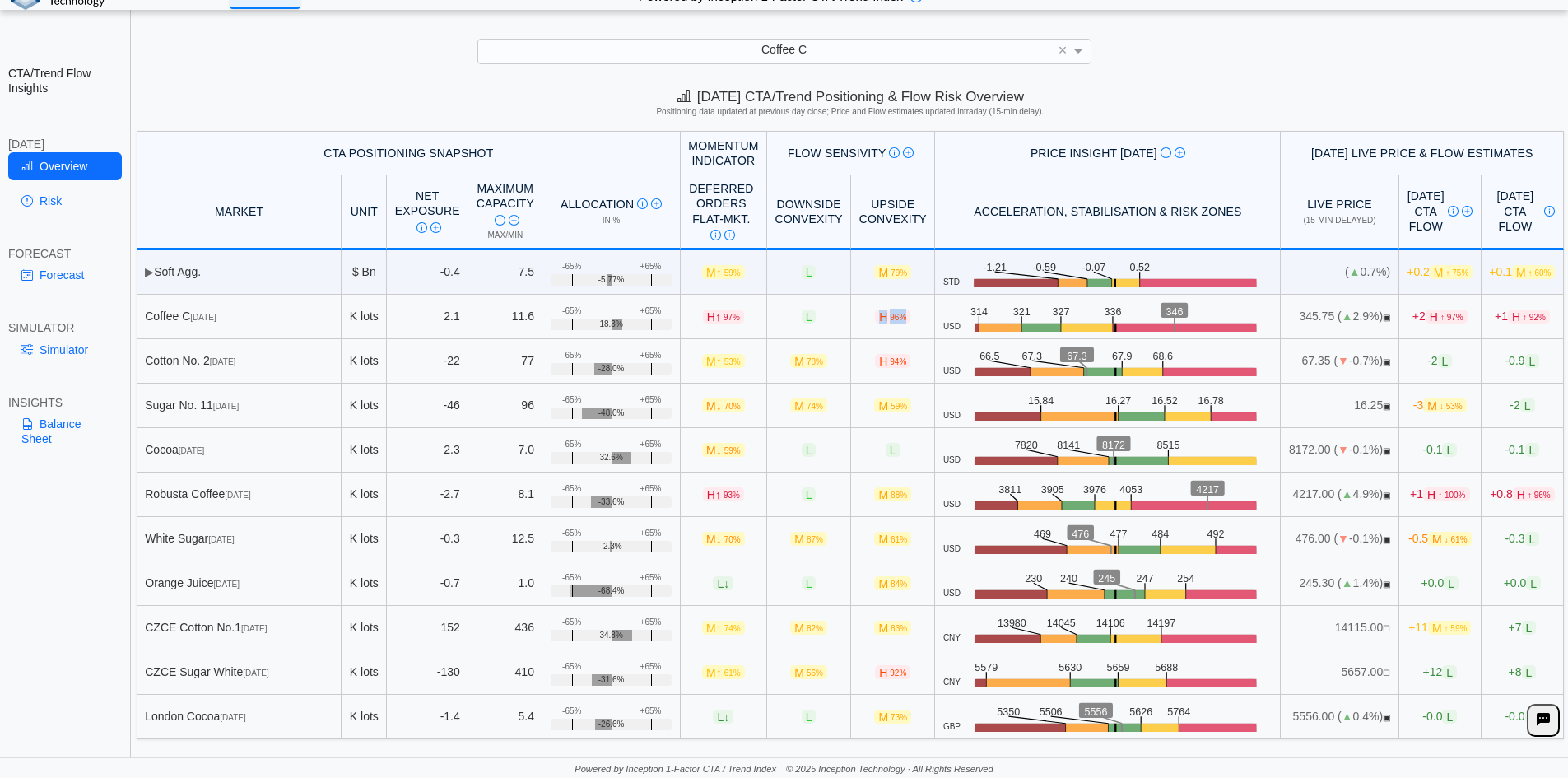
drag, startPoint x: 828, startPoint y: 315, endPoint x: 871, endPoint y: 316, distance: 43.0
click at [871, 316] on td "H 96%" at bounding box center [893, 317] width 84 height 45
click at [50, 352] on link "Simulator" at bounding box center [64, 349] width 113 height 28
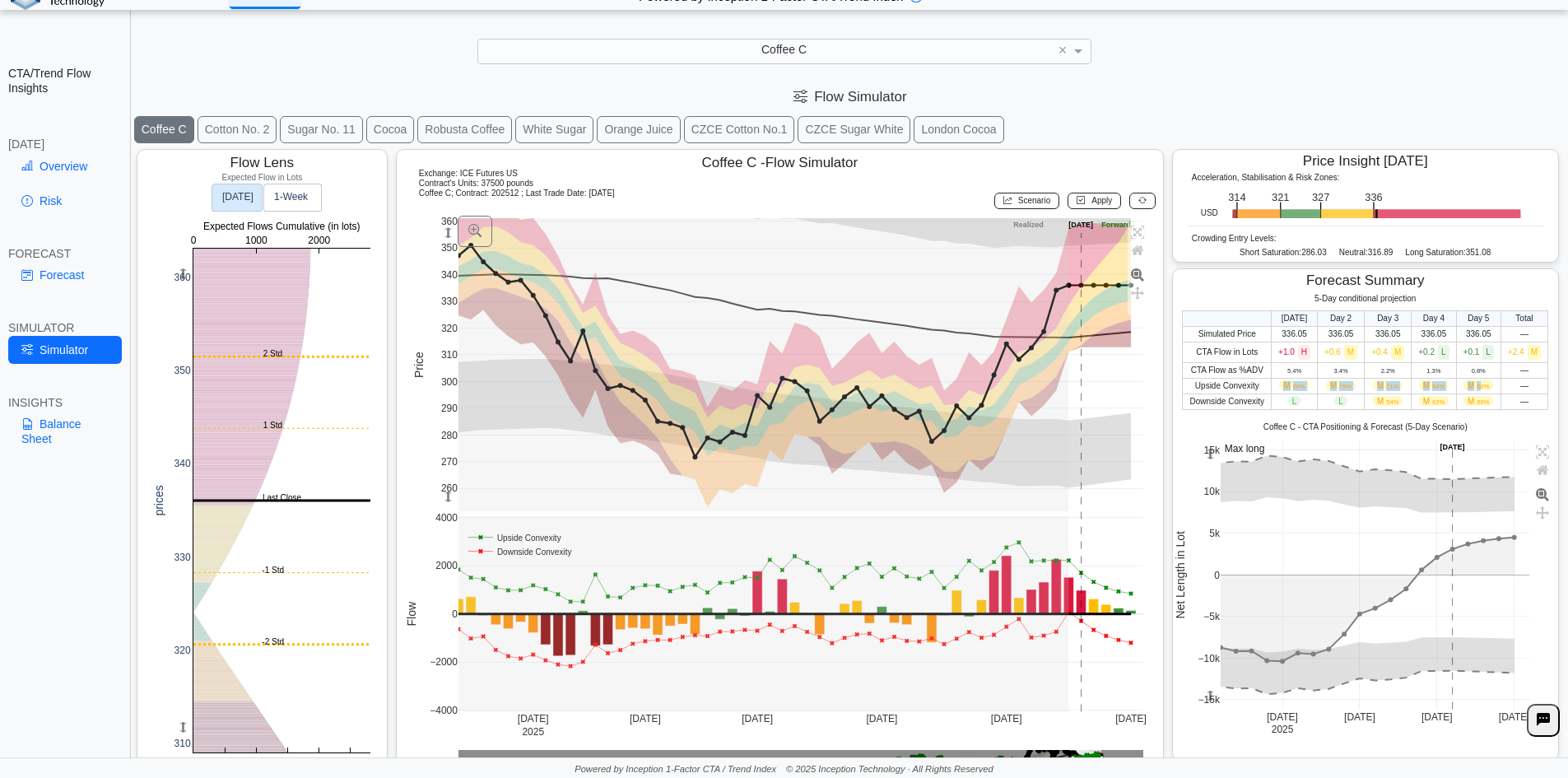
drag, startPoint x: 1274, startPoint y: 388, endPoint x: 1470, endPoint y: 385, distance: 196.0
click at [1470, 385] on tr "Upside Convexity M 90% M 78% M 71% M 64% M 60% —" at bounding box center [1365, 385] width 366 height 16
click at [1476, 385] on span "60%" at bounding box center [1482, 386] width 13 height 8
drag, startPoint x: 1272, startPoint y: 388, endPoint x: 1521, endPoint y: 390, distance: 249.0
click at [1521, 390] on tr "Upside Convexity M 90% M 78% M 71% M 64% M 60% —" at bounding box center [1365, 385] width 366 height 16
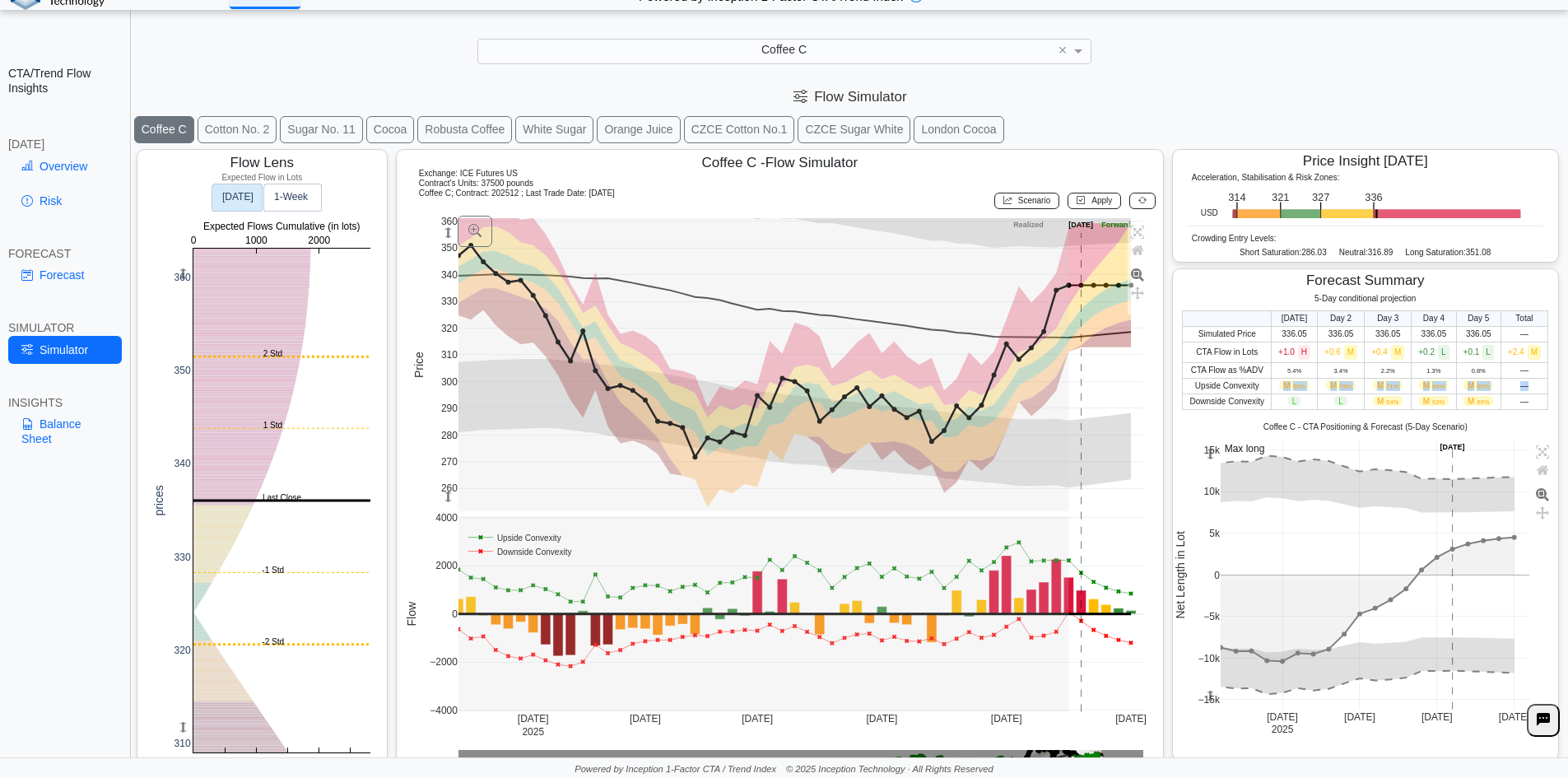
click at [1521, 390] on td "—" at bounding box center [1524, 385] width 47 height 16
click at [1291, 382] on span "M 90%" at bounding box center [1294, 385] width 29 height 10
click at [1279, 393] on td "L" at bounding box center [1294, 401] width 46 height 16
click at [1279, 386] on span "M 90%" at bounding box center [1294, 385] width 29 height 10
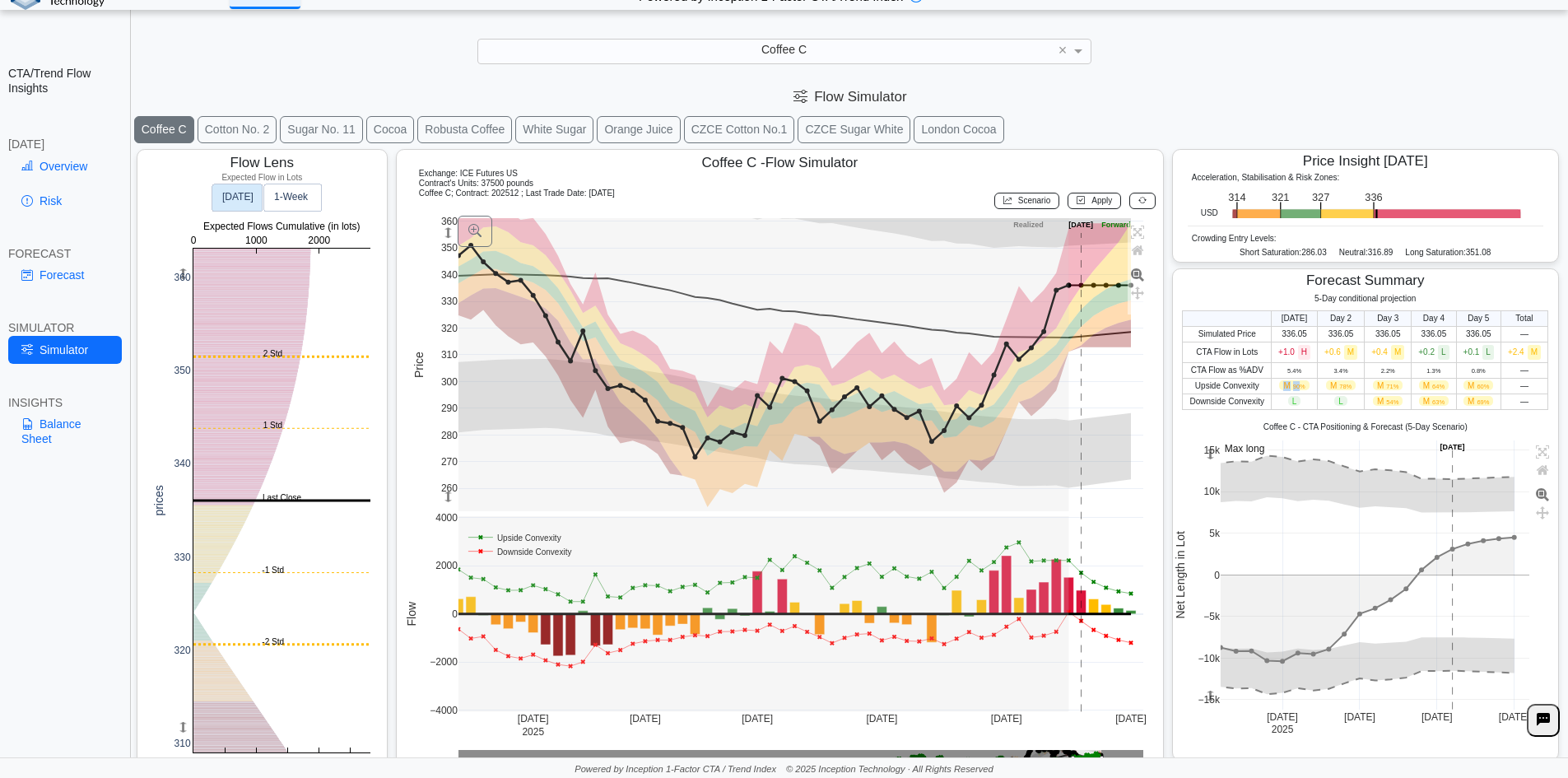
click at [1279, 386] on span "M 90%" at bounding box center [1294, 385] width 29 height 10
click at [61, 152] on link "Overview" at bounding box center [64, 166] width 113 height 28
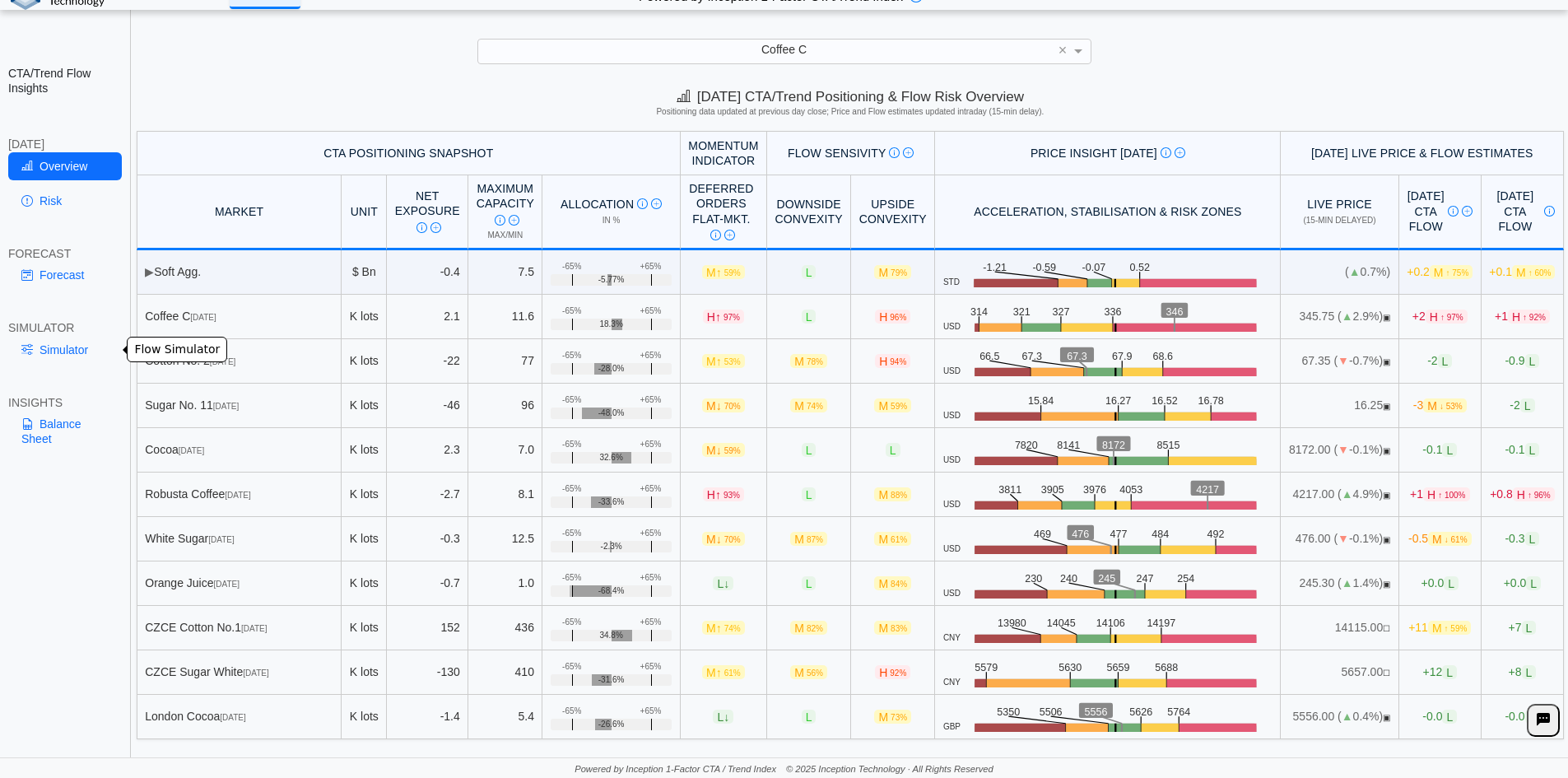
click at [38, 360] on link "Simulator" at bounding box center [64, 349] width 113 height 28
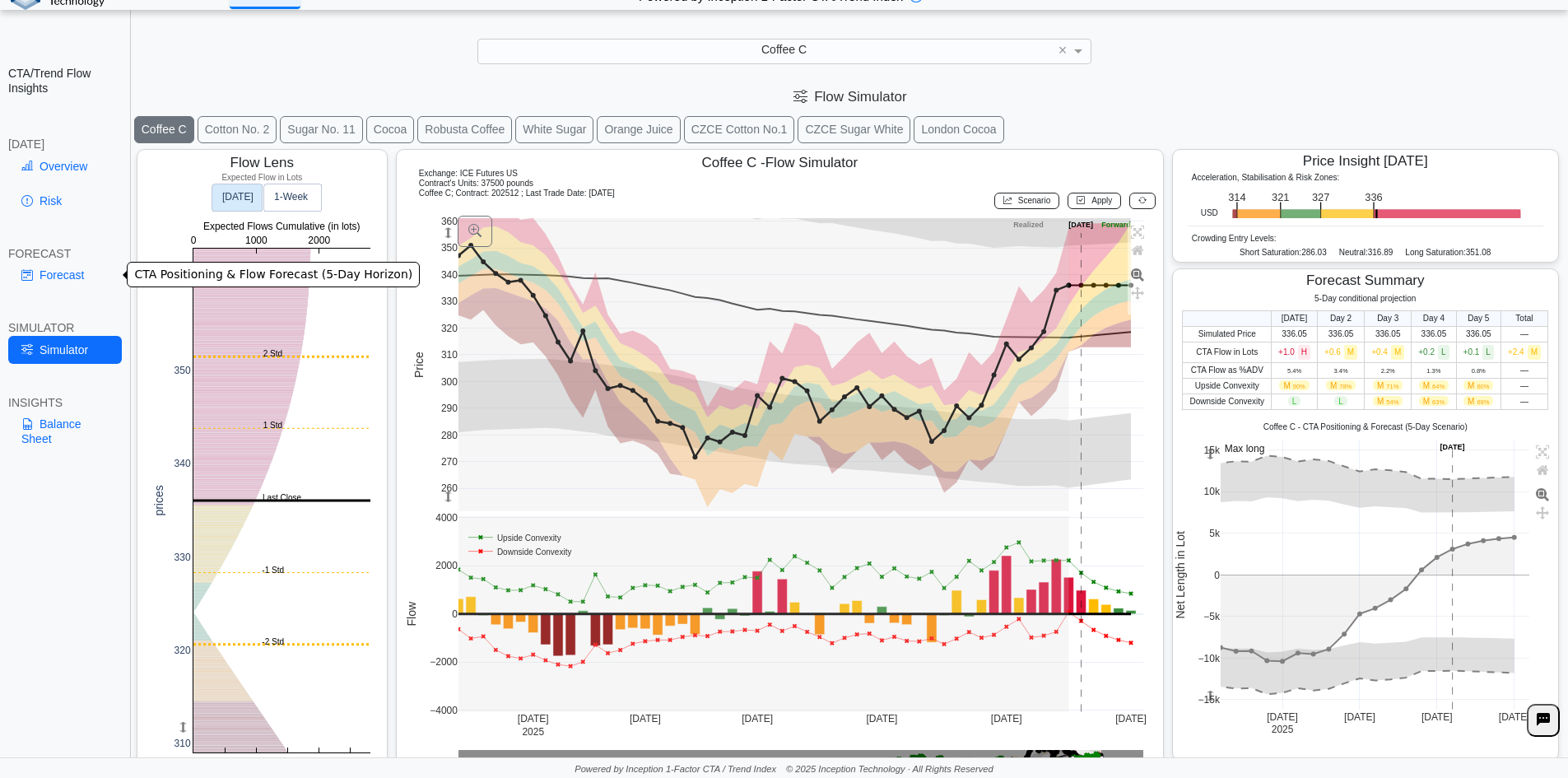
click at [74, 282] on link "Forecast" at bounding box center [64, 275] width 113 height 28
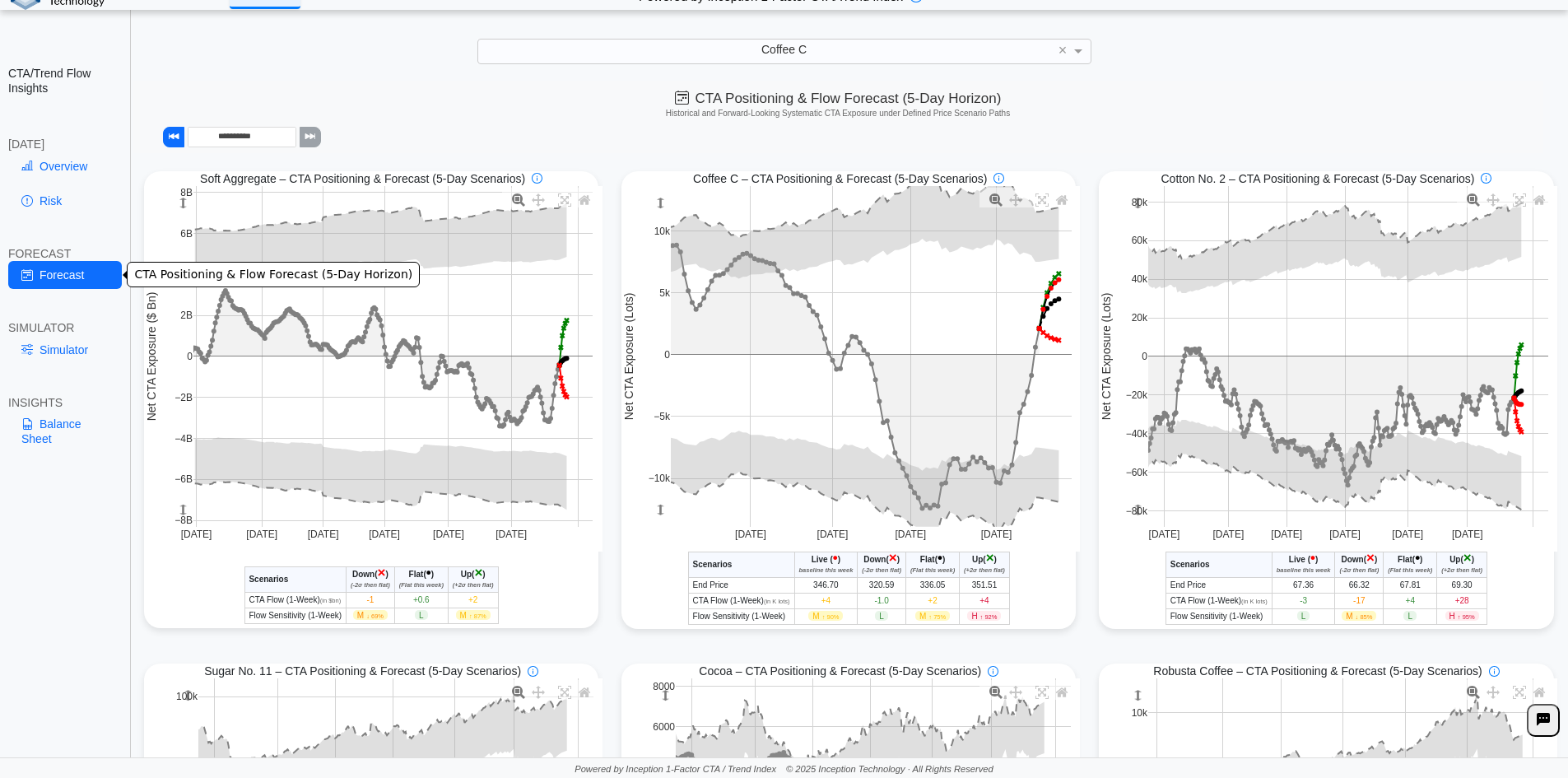
click at [46, 206] on link "Risk" at bounding box center [64, 201] width 113 height 28
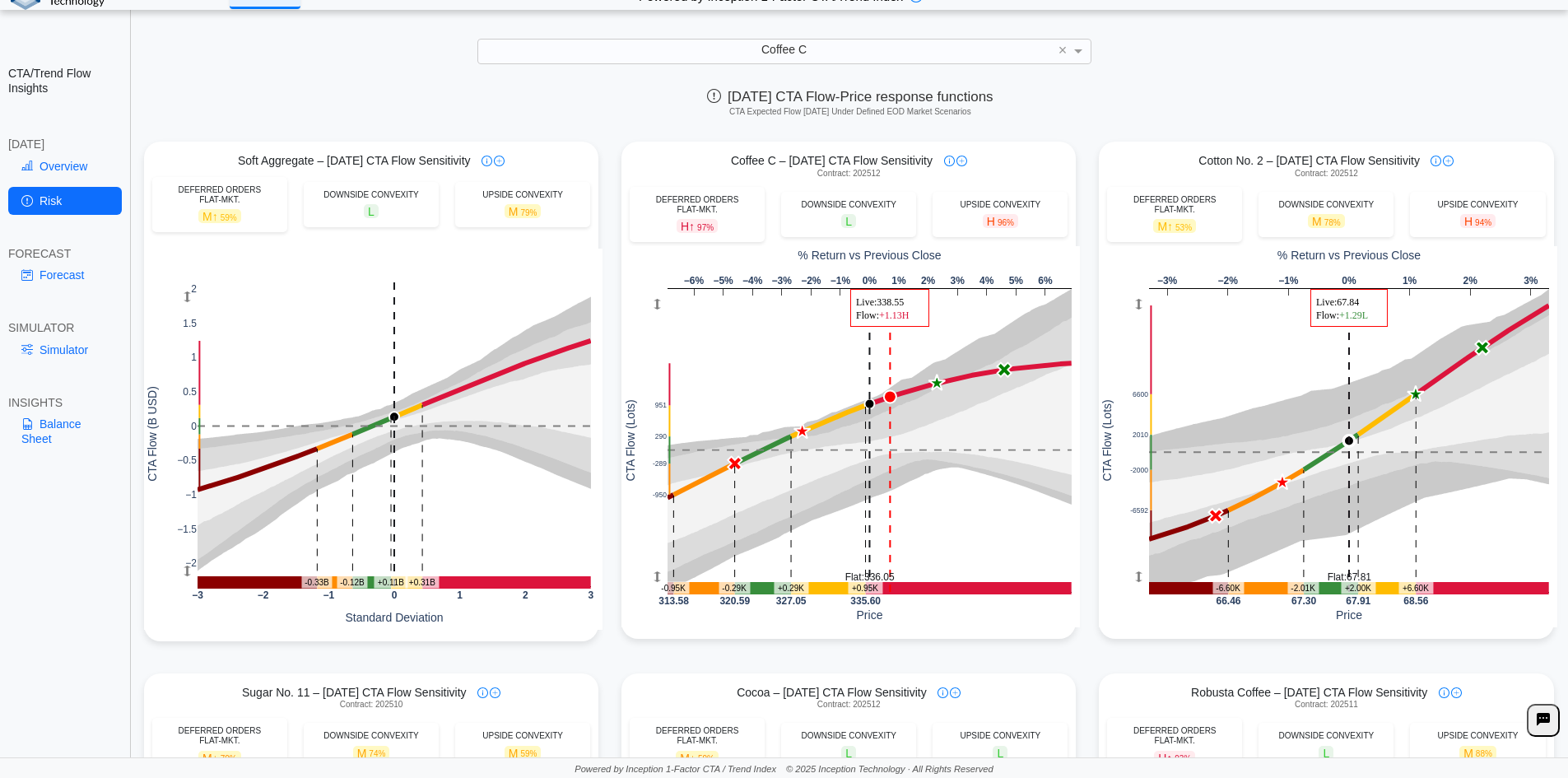
click at [50, 201] on link "Risk" at bounding box center [64, 201] width 113 height 28
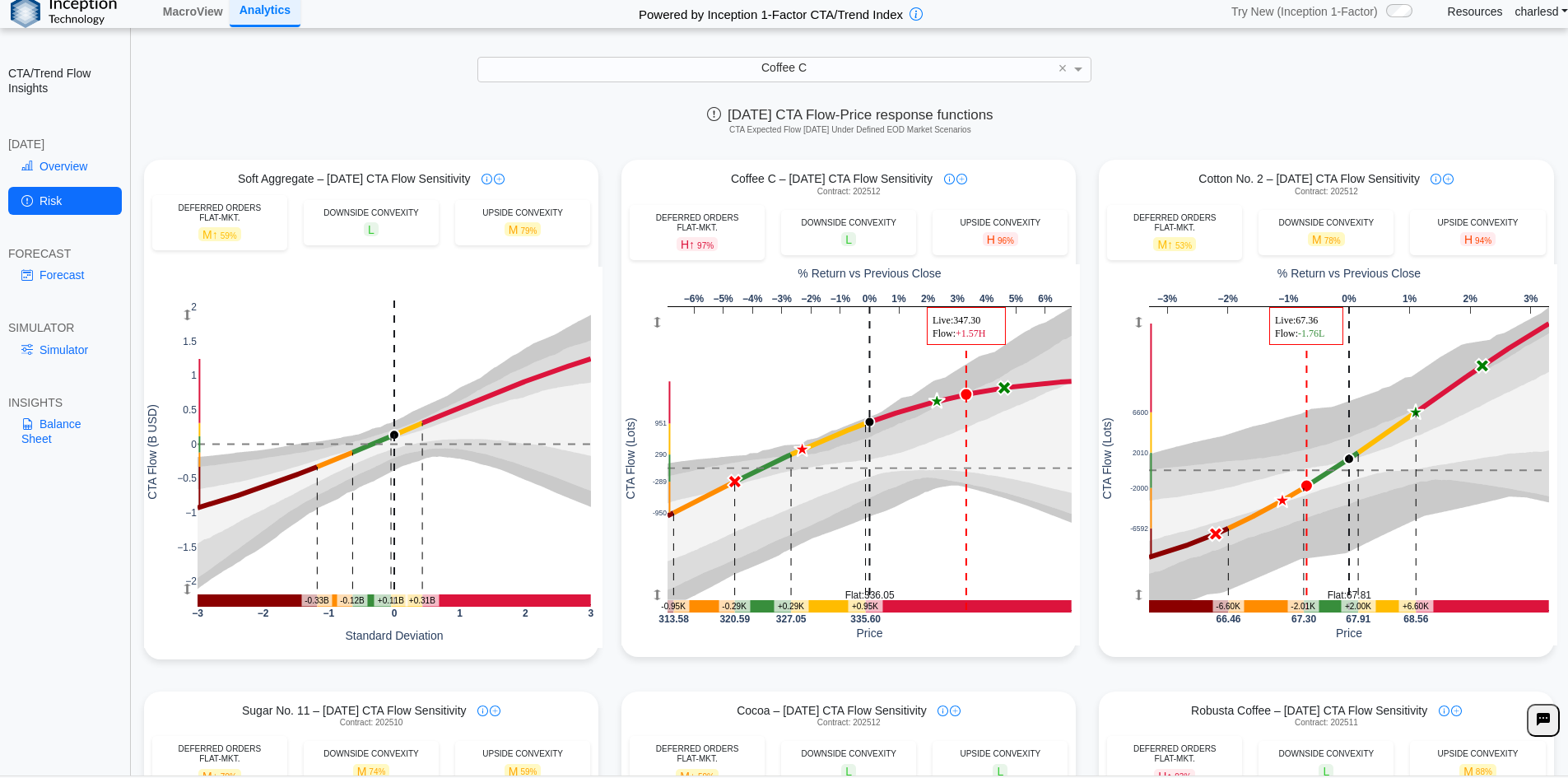
scroll to position [0, 0]
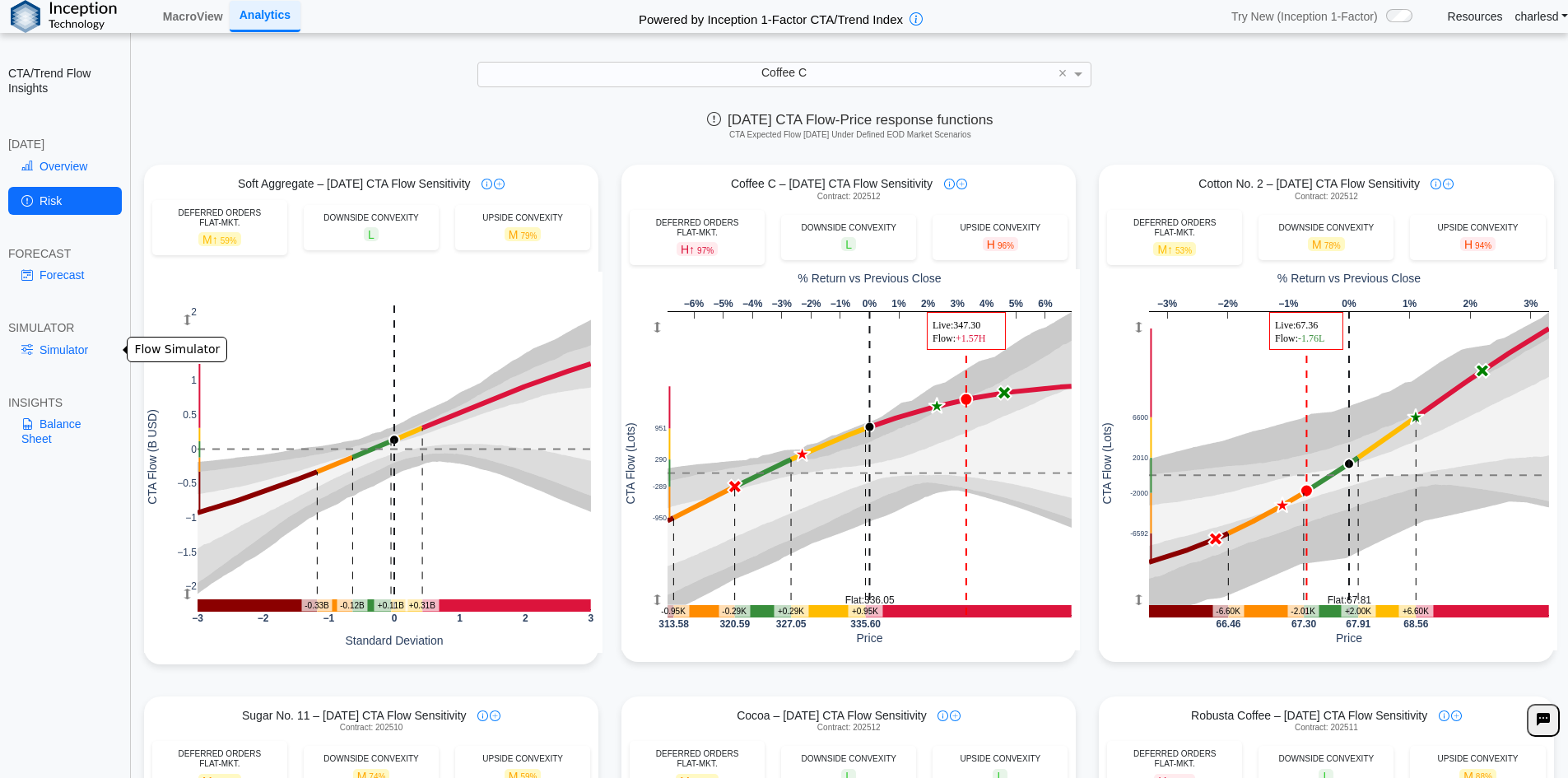
click at [63, 351] on link "Simulator" at bounding box center [64, 349] width 113 height 28
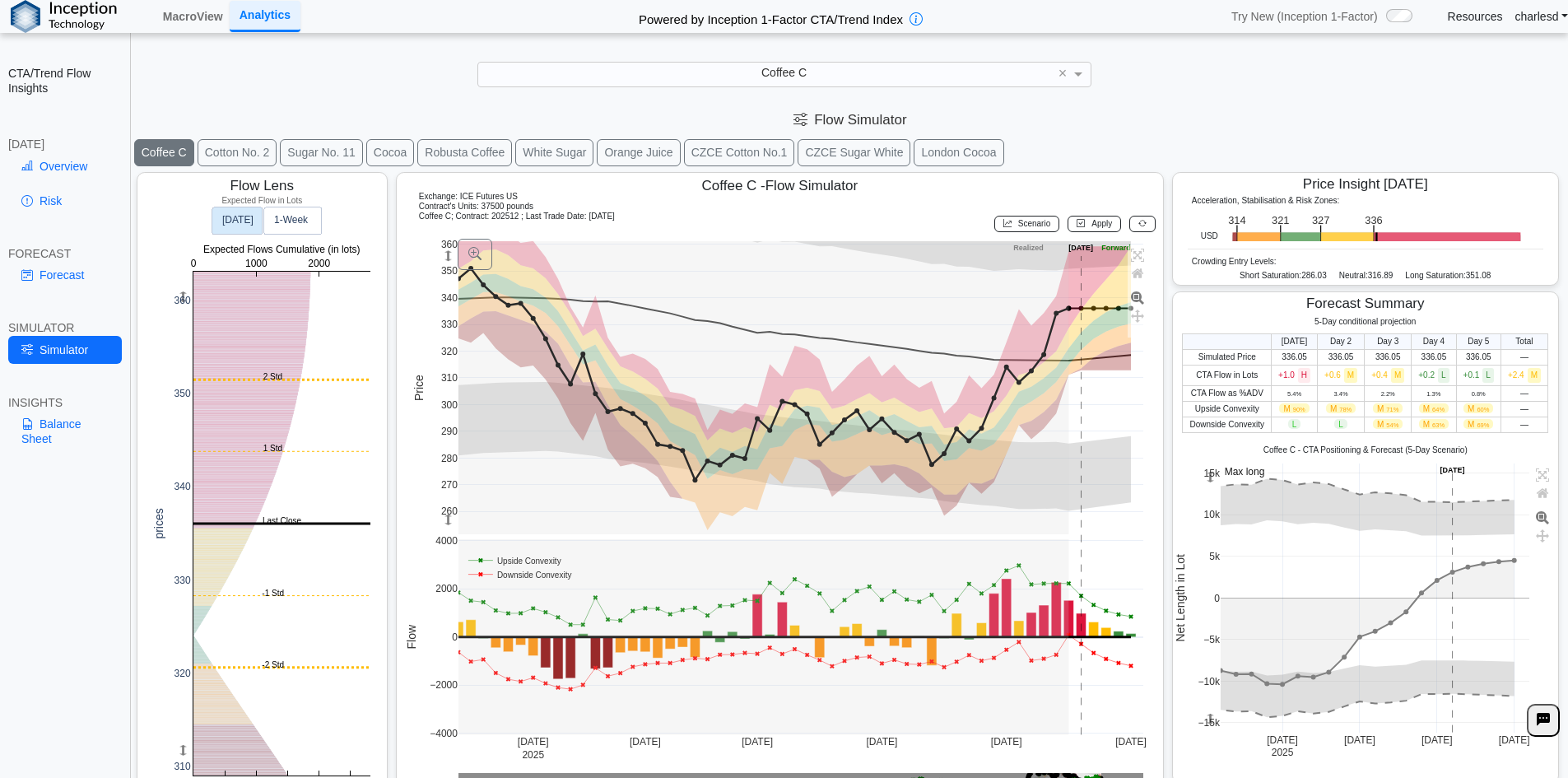
click at [58, 210] on link "Risk" at bounding box center [64, 201] width 113 height 28
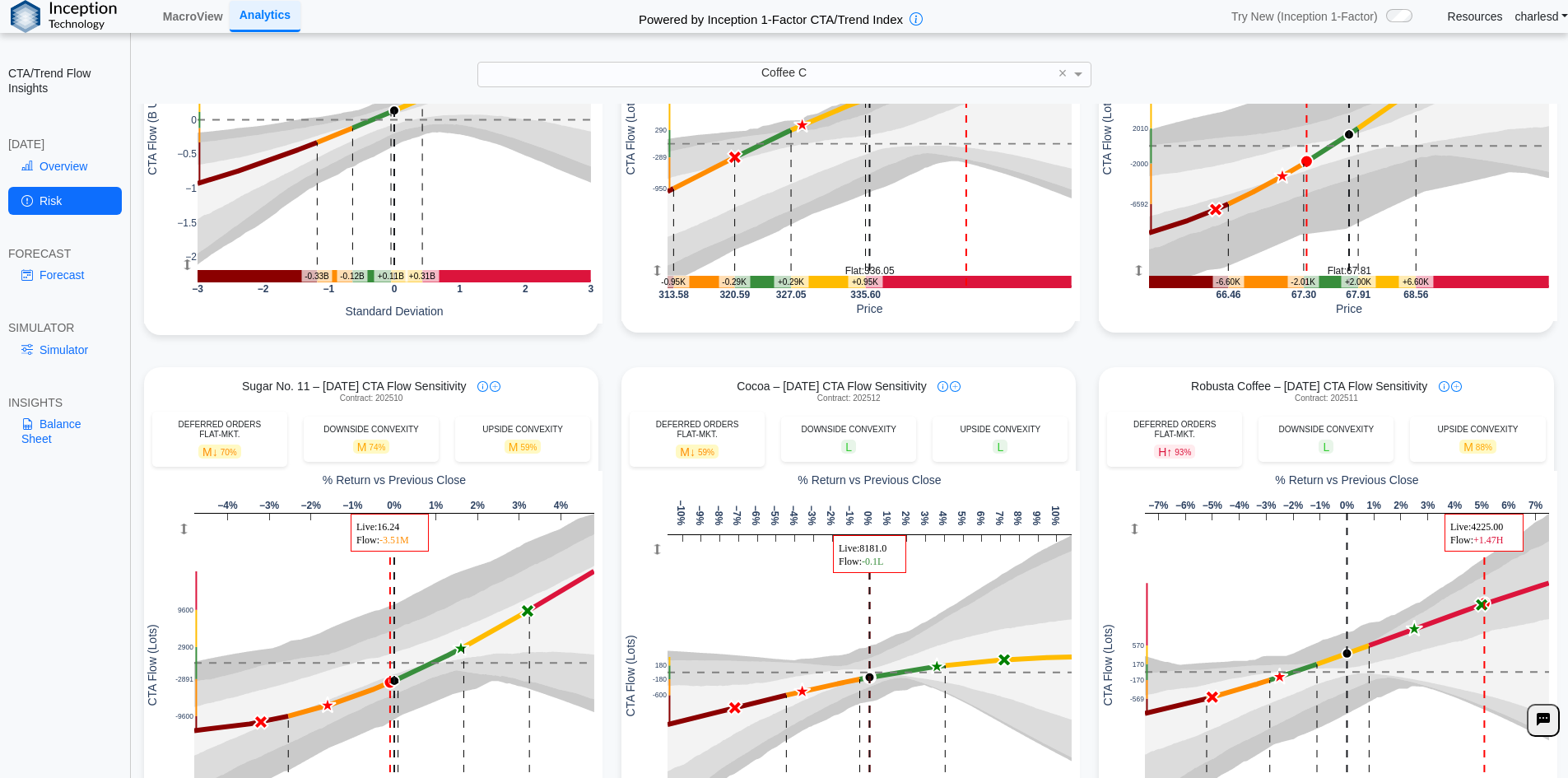
click at [60, 354] on link "Simulator" at bounding box center [64, 349] width 113 height 28
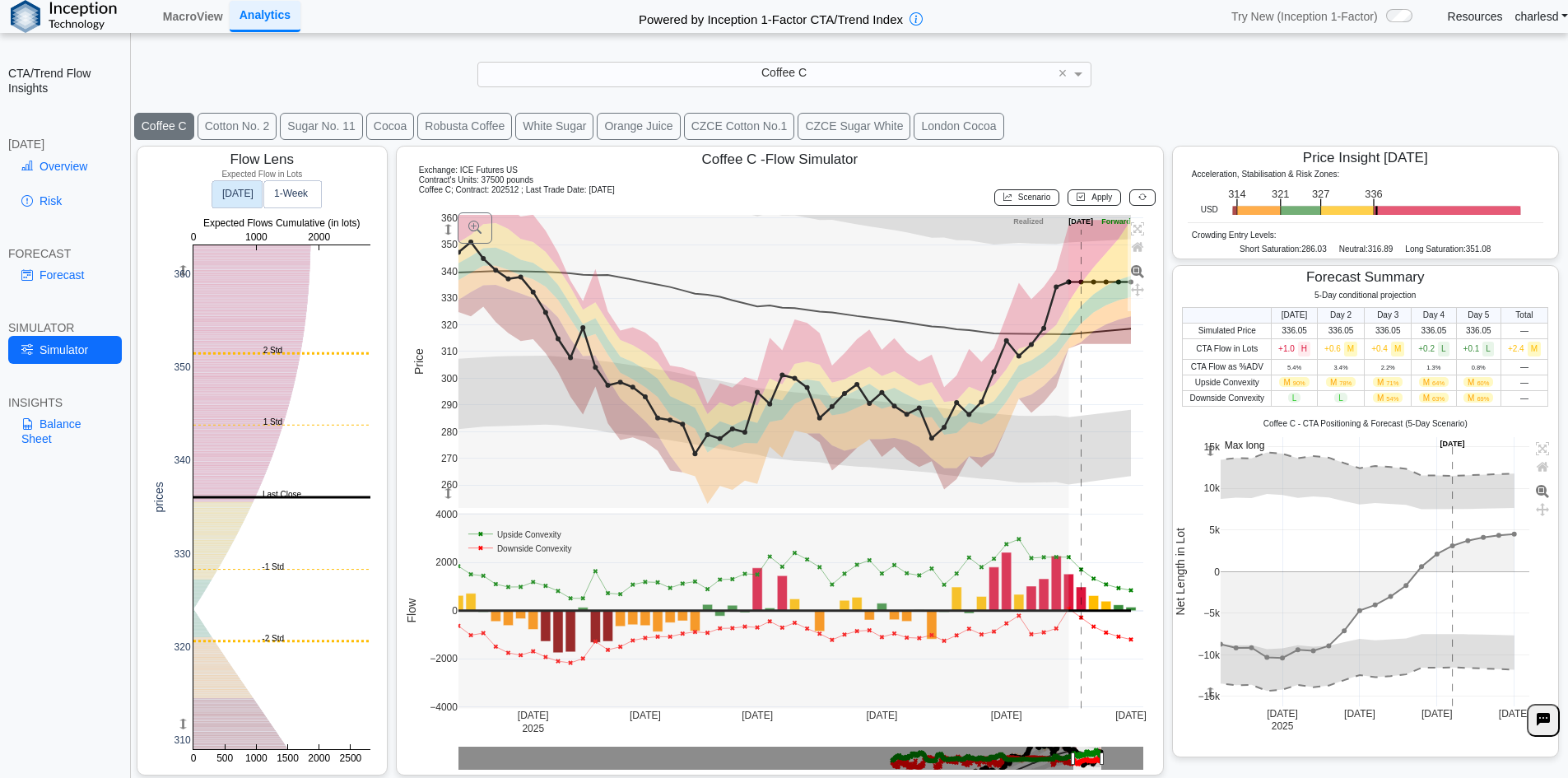
click at [1278, 777] on div at bounding box center [850, 779] width 1435 height 0
click at [1278, 380] on div at bounding box center [850, 460] width 1435 height 638
click at [1279, 380] on span "M 90%" at bounding box center [1294, 382] width 29 height 10
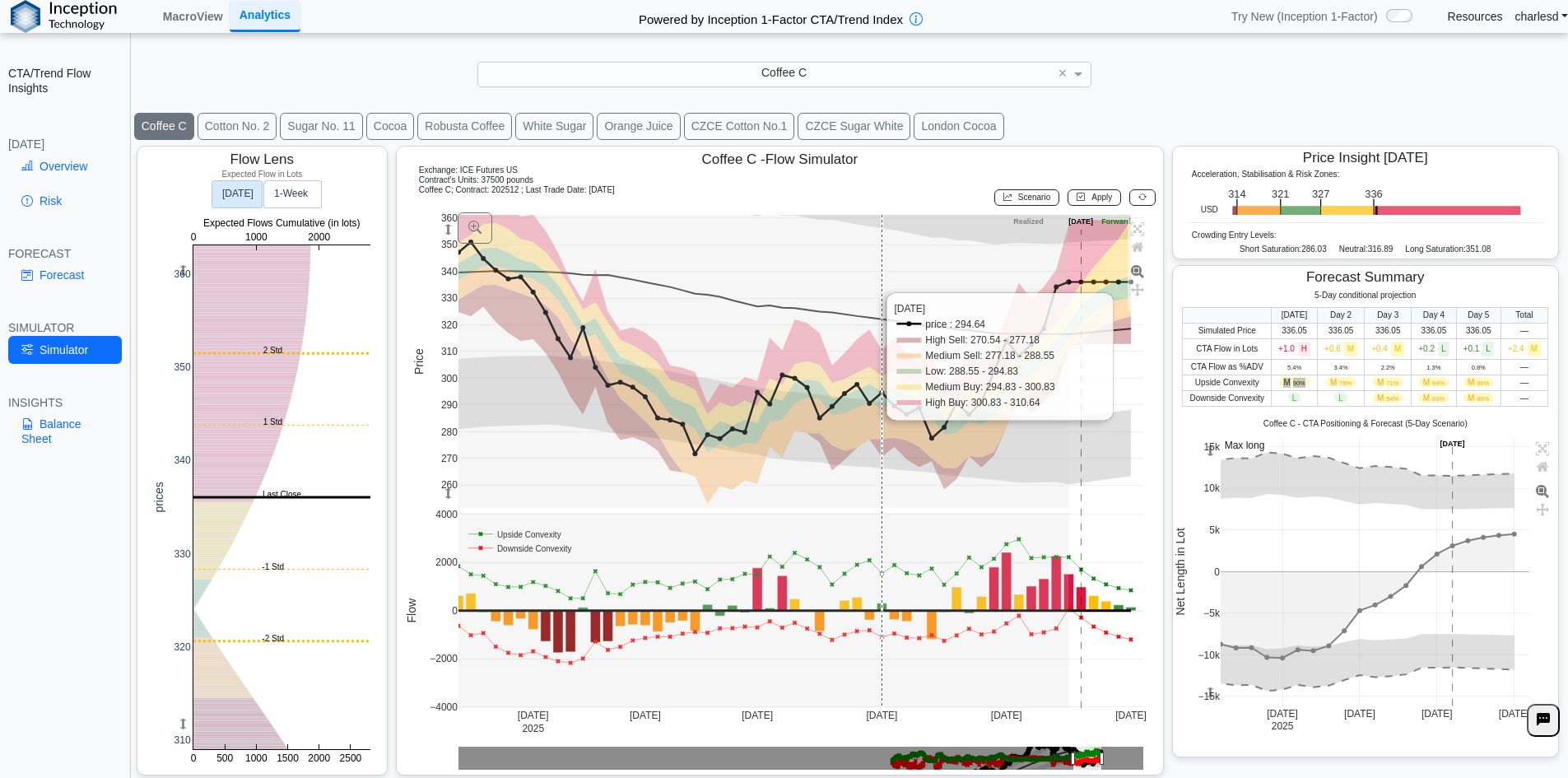
scroll to position [0, 0]
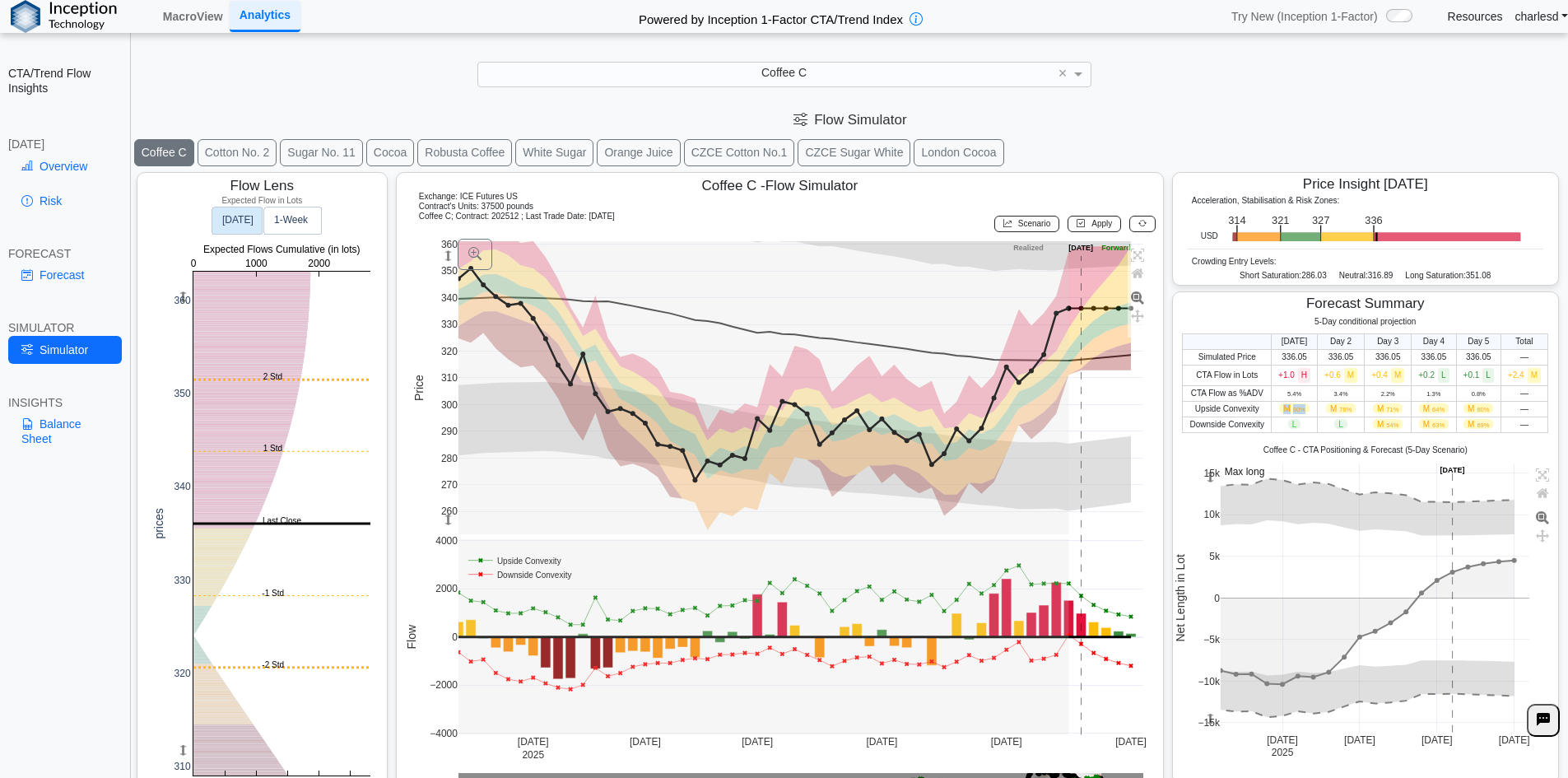
click at [1293, 406] on span "90%" at bounding box center [1299, 409] width 13 height 8
drag, startPoint x: 1183, startPoint y: 409, endPoint x: 1489, endPoint y: 424, distance: 306.4
click at [1489, 424] on tbody "Simulated Price 336.05 336.05 336.05 336.05 336.05 — CTA Flow in Lots +1.0 H +0…" at bounding box center [1365, 390] width 366 height 83
click at [1489, 424] on td "M 69%" at bounding box center [1478, 424] width 45 height 16
click at [1279, 408] on span "M 90%" at bounding box center [1294, 408] width 29 height 10
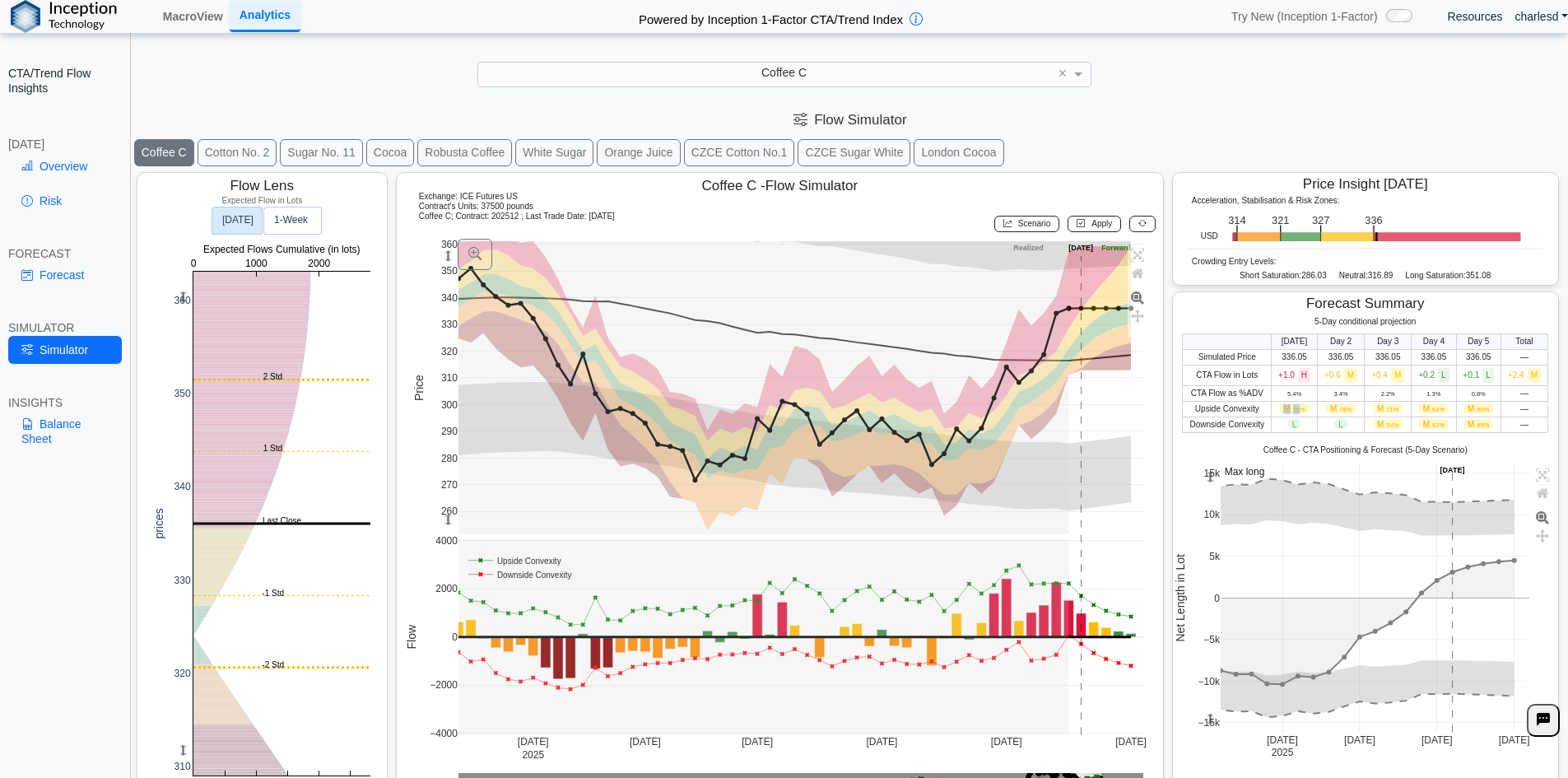
click at [1279, 408] on span "M 90%" at bounding box center [1294, 408] width 29 height 10
click at [1293, 409] on span "90%" at bounding box center [1299, 409] width 13 height 8
click at [31, 276] on icon at bounding box center [27, 275] width 12 height 14
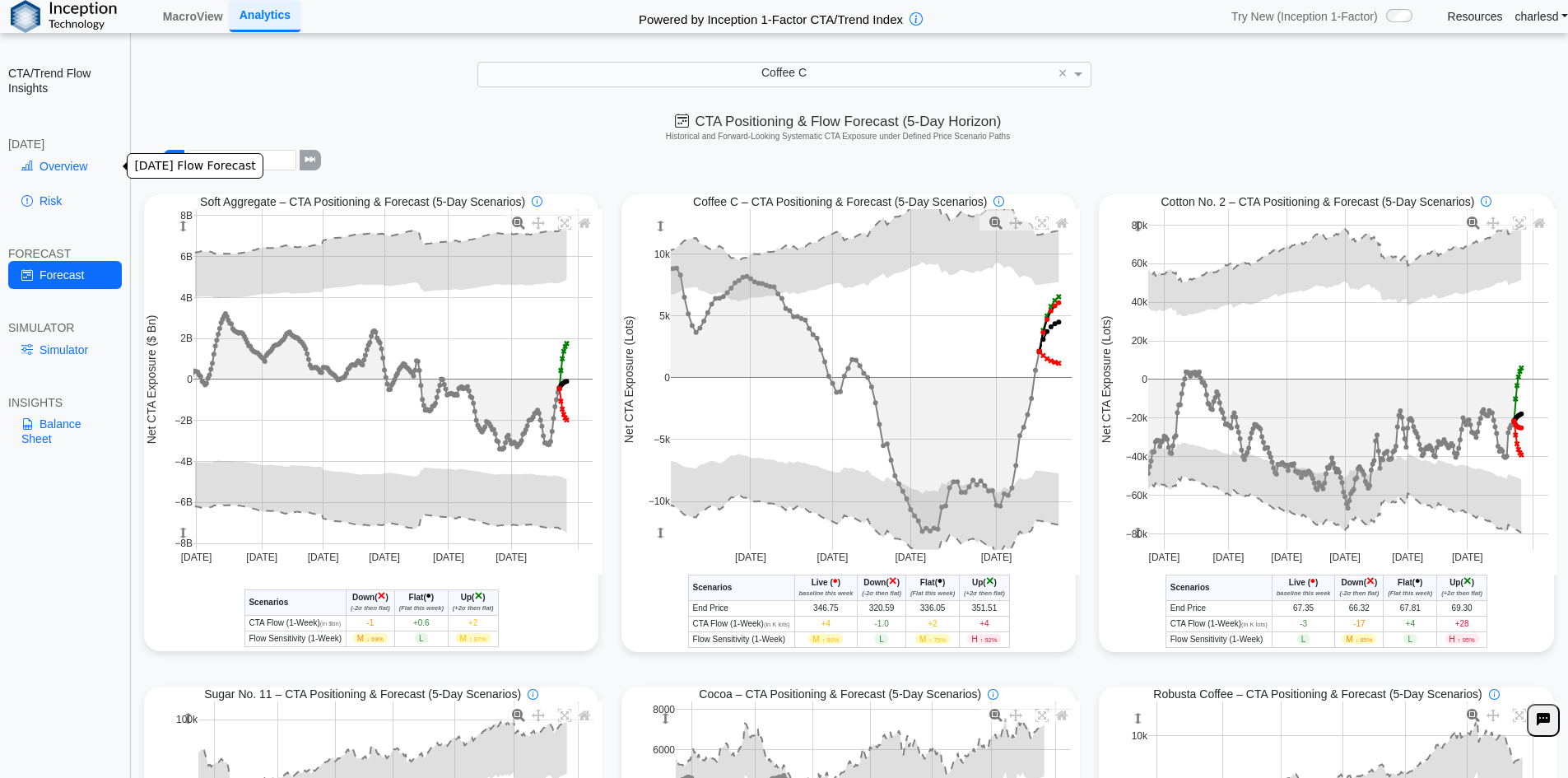
drag, startPoint x: 22, startPoint y: 163, endPoint x: 61, endPoint y: 167, distance: 39.2
click at [22, 163] on icon at bounding box center [27, 167] width 12 height 14
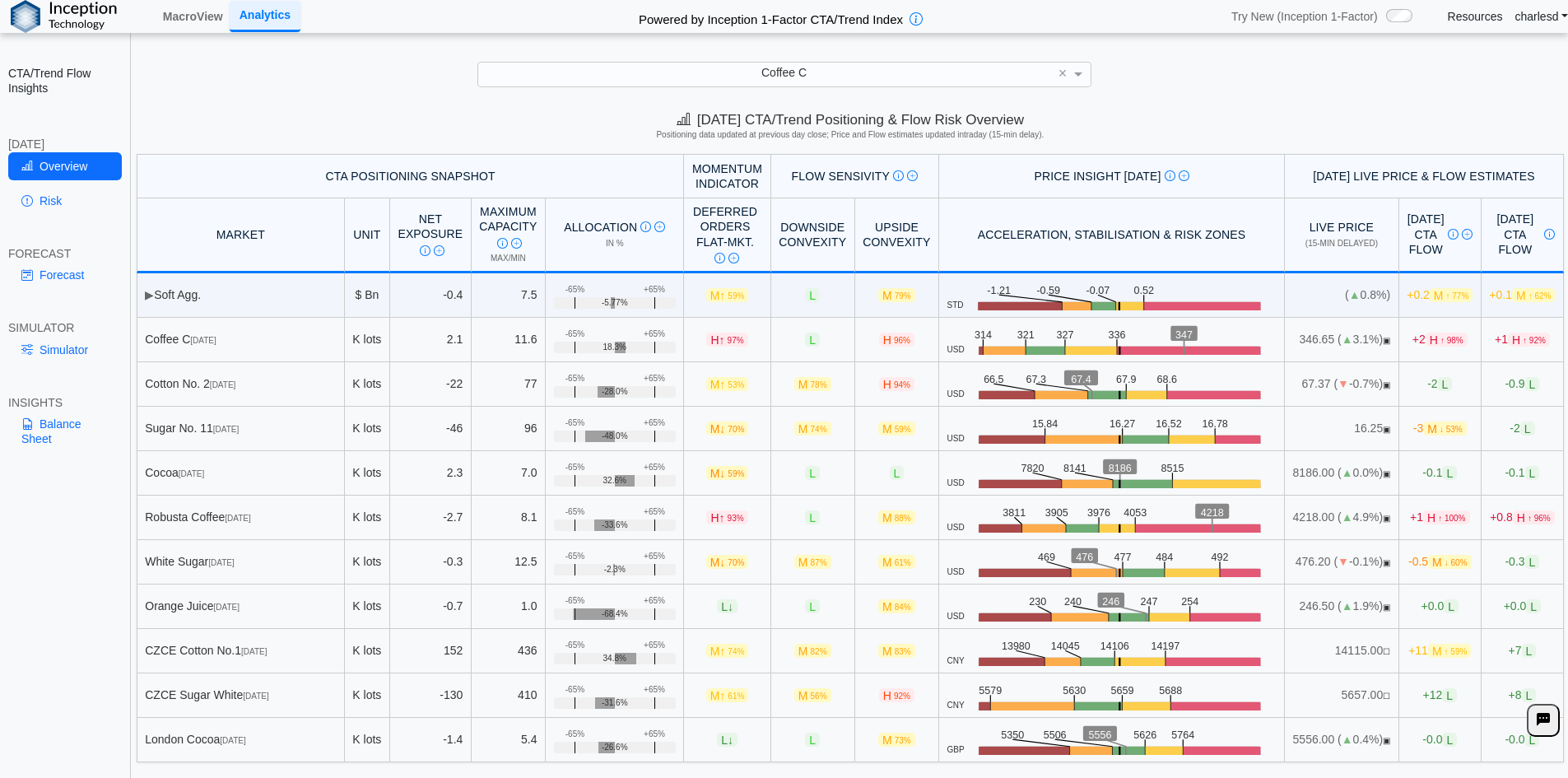
click at [894, 342] on span "96%" at bounding box center [902, 339] width 17 height 9
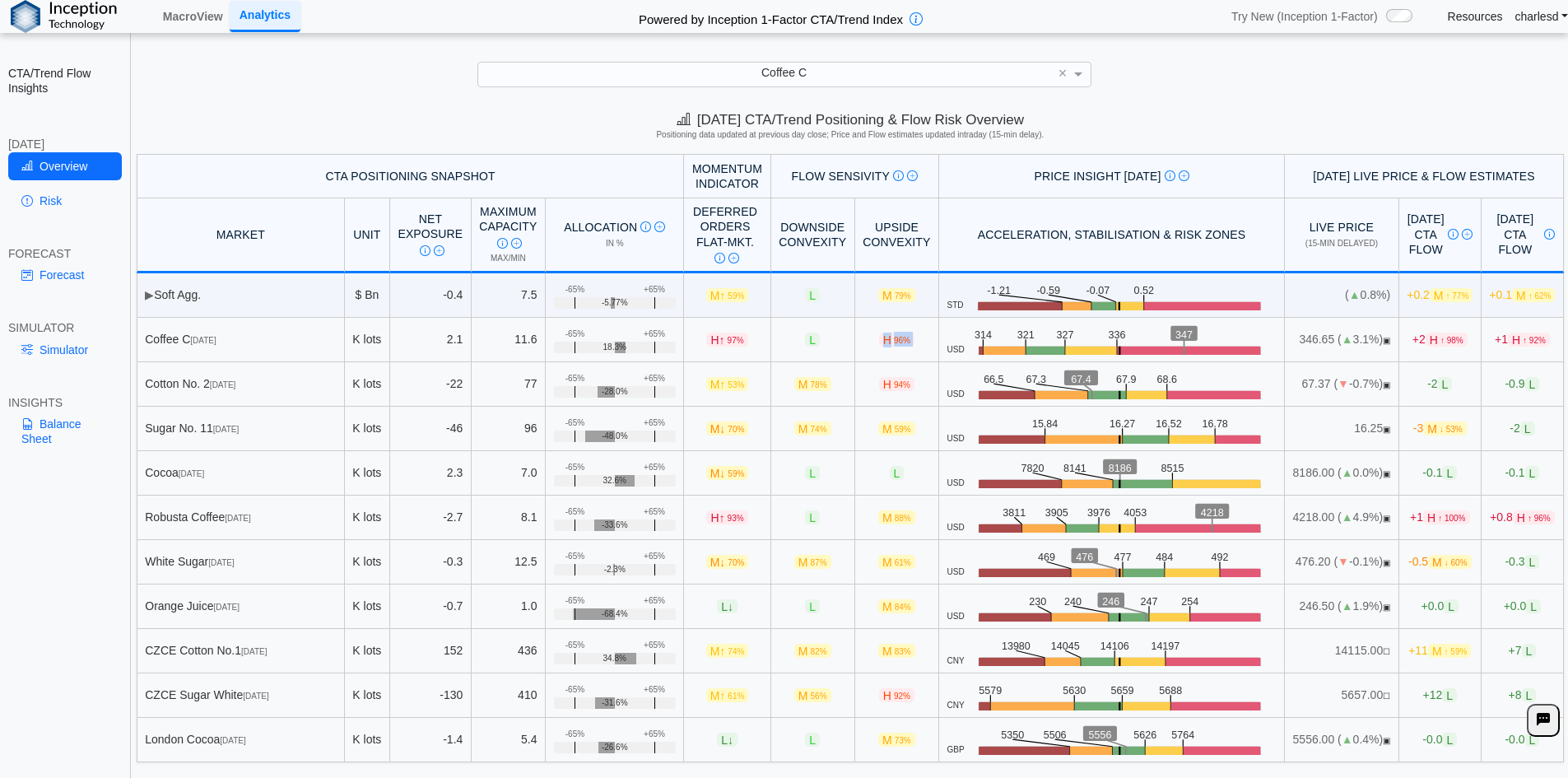
click at [894, 342] on span "96%" at bounding box center [902, 339] width 17 height 9
click at [894, 341] on span "96%" at bounding box center [902, 339] width 17 height 9
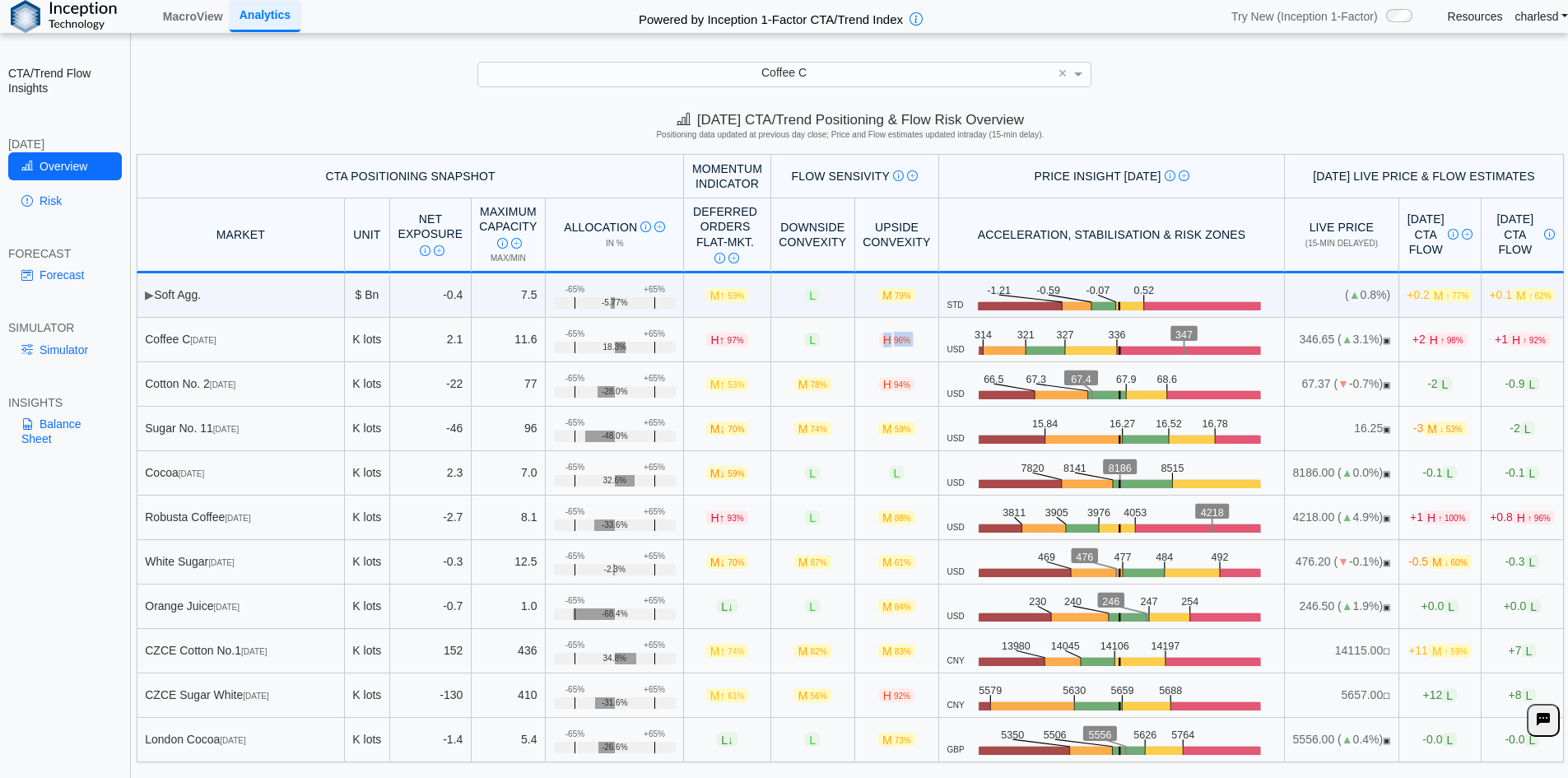
click at [894, 341] on span "96%" at bounding box center [902, 339] width 17 height 9
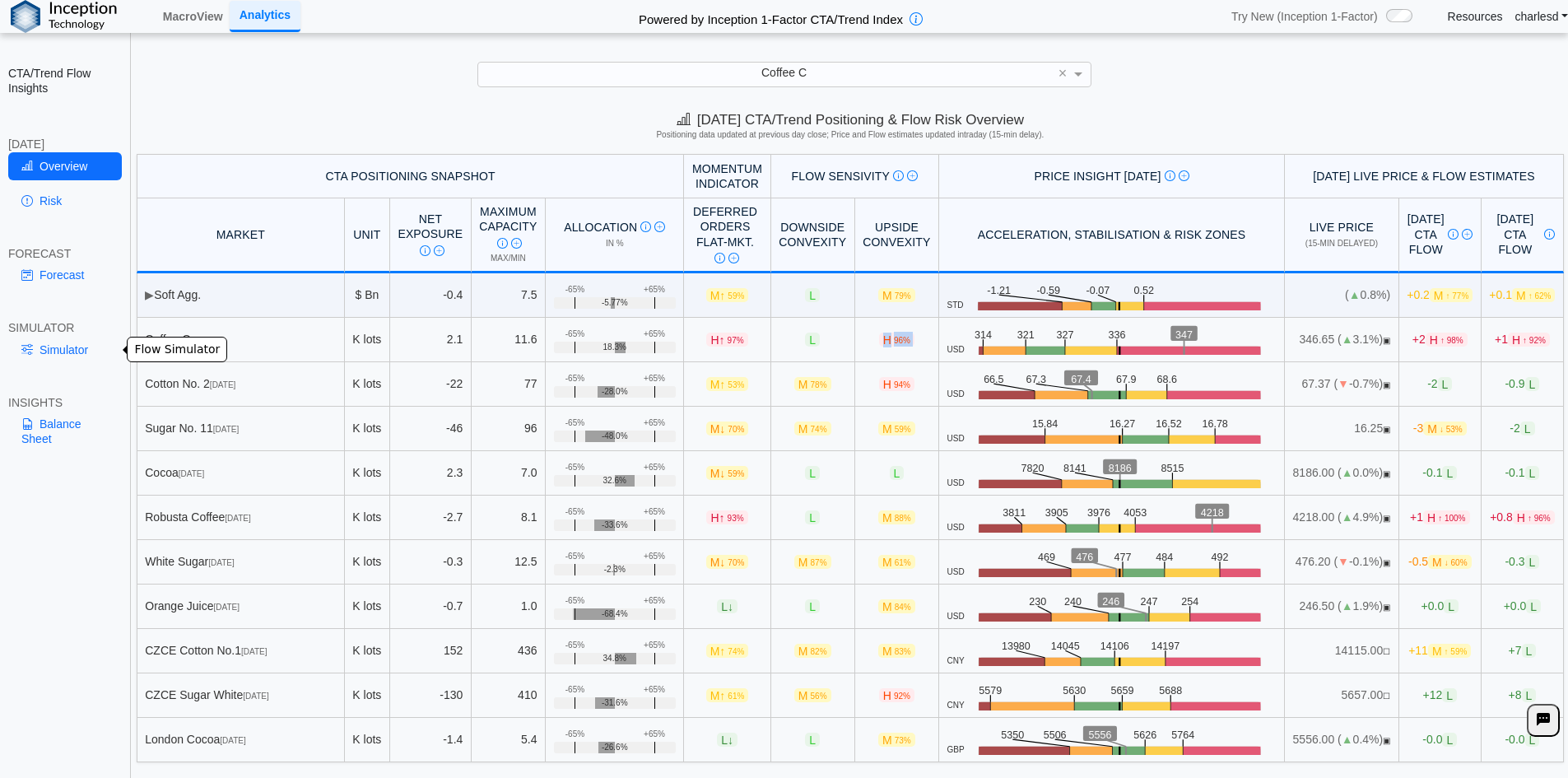
drag, startPoint x: 38, startPoint y: 345, endPoint x: 82, endPoint y: 362, distance: 47.2
click at [38, 345] on link "Simulator" at bounding box center [64, 349] width 113 height 28
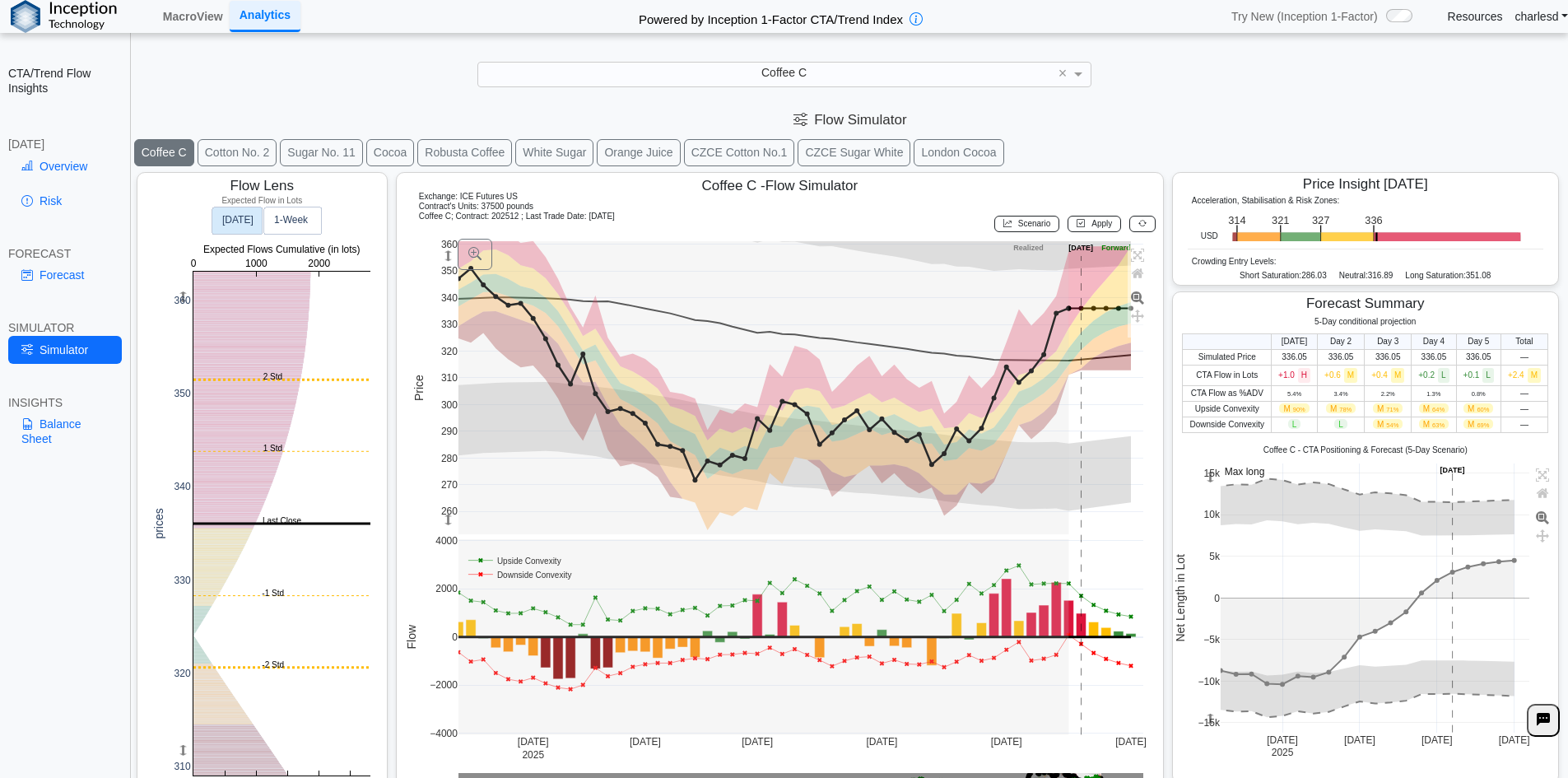
drag, startPoint x: 1273, startPoint y: 407, endPoint x: 1506, endPoint y: 408, distance: 233.0
click at [1506, 408] on tr "Upside Convexity M 90% M 78% M 71% M 64% M 60% —" at bounding box center [1365, 408] width 366 height 16
click at [1505, 409] on td "—" at bounding box center [1524, 408] width 47 height 16
click at [1018, 221] on span "Scenario" at bounding box center [1034, 222] width 32 height 9
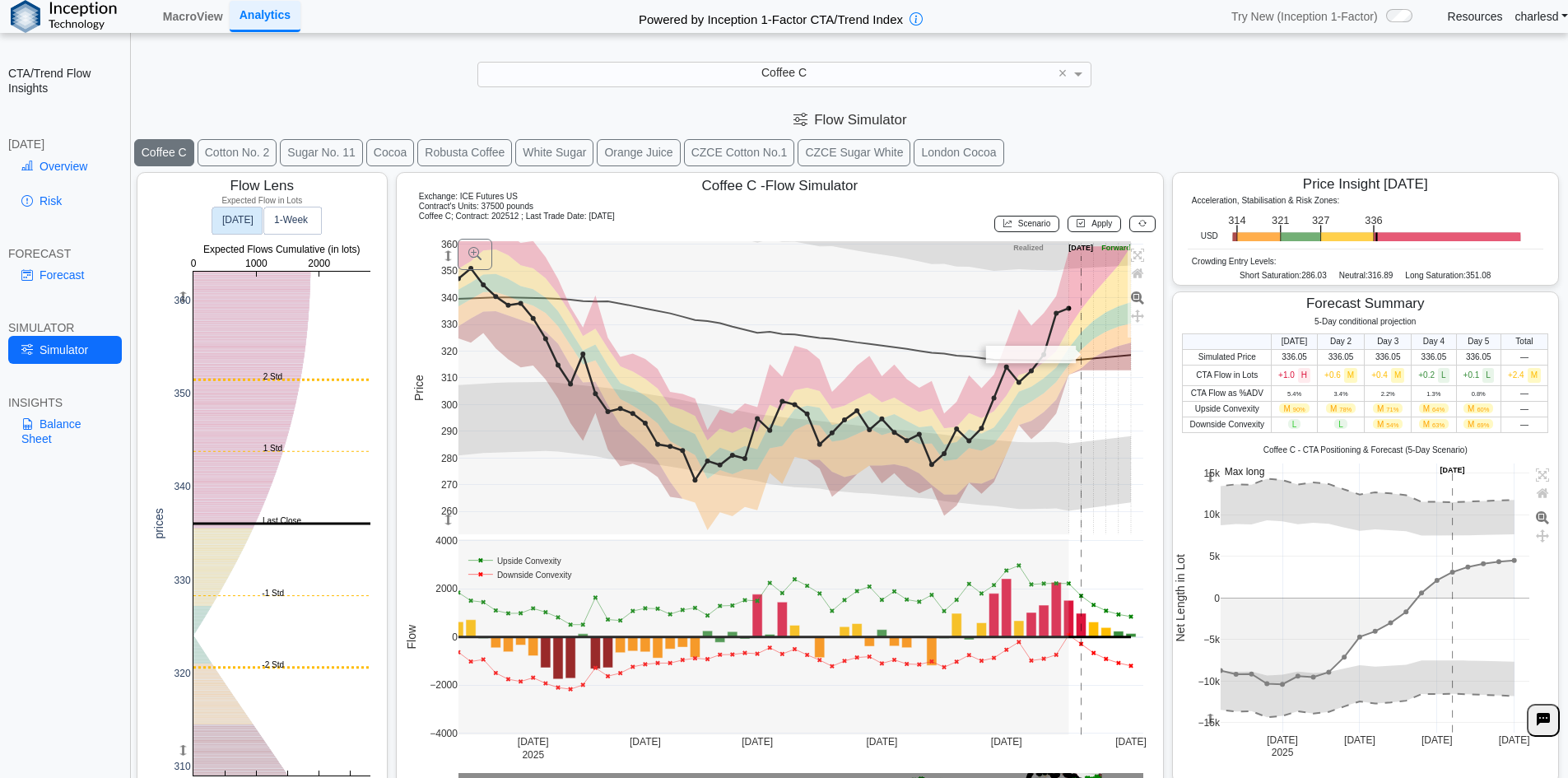
click at [1082, 362] on rect at bounding box center [801, 387] width 686 height 292
click at [1078, 228] on button "Apply" at bounding box center [1094, 223] width 54 height 17
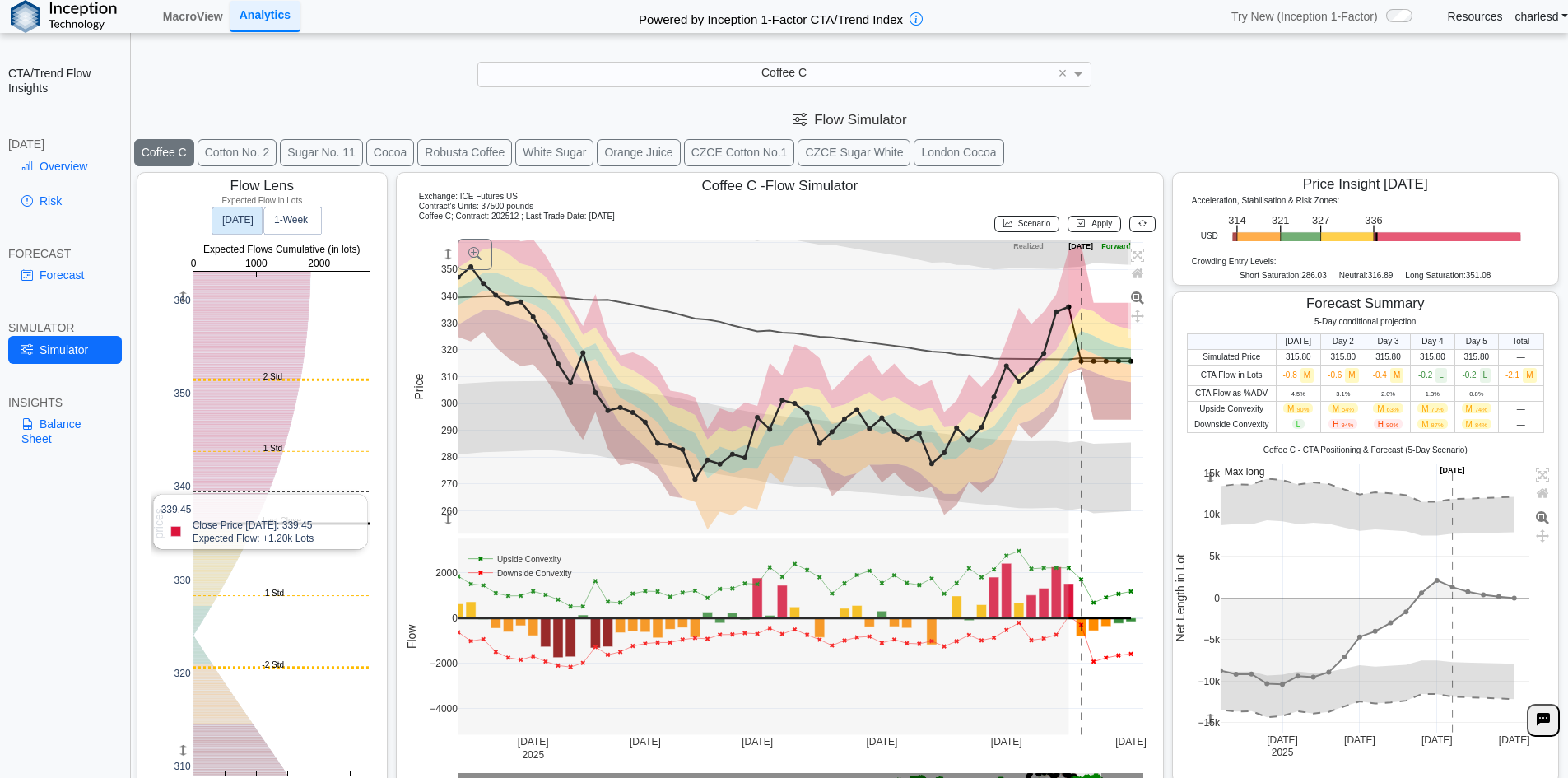
click at [250, 436] on rect at bounding box center [281, 524] width 176 height 504
